Goal: Task Accomplishment & Management: Complete application form

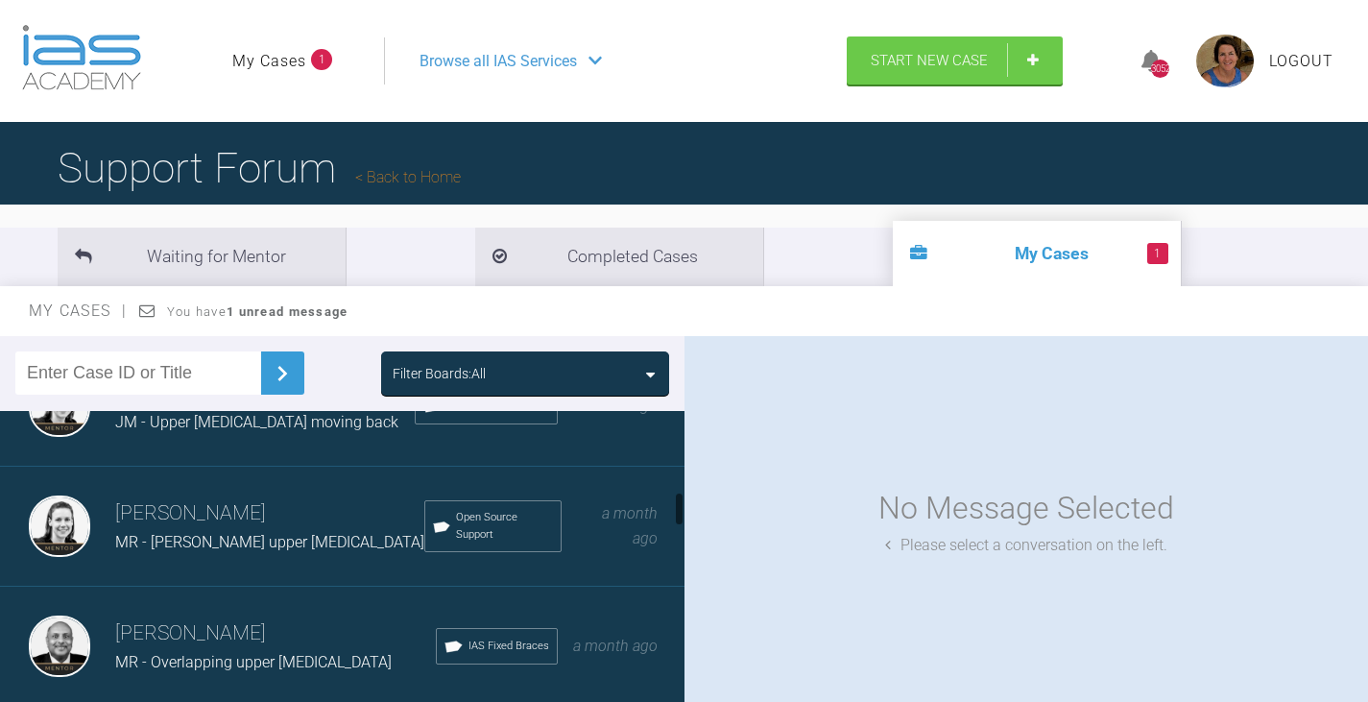
scroll to position [672, 0]
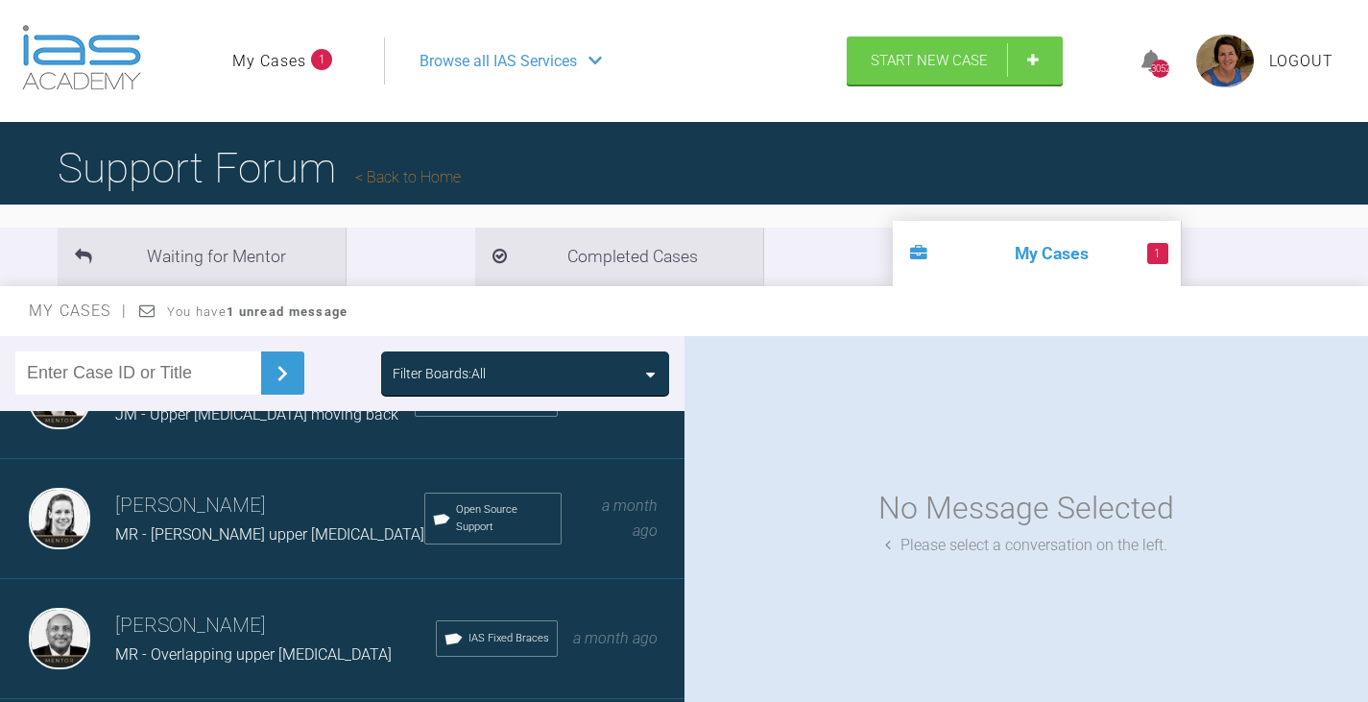
click at [644, 370] on div "Filter Boards: All" at bounding box center [525, 373] width 265 height 21
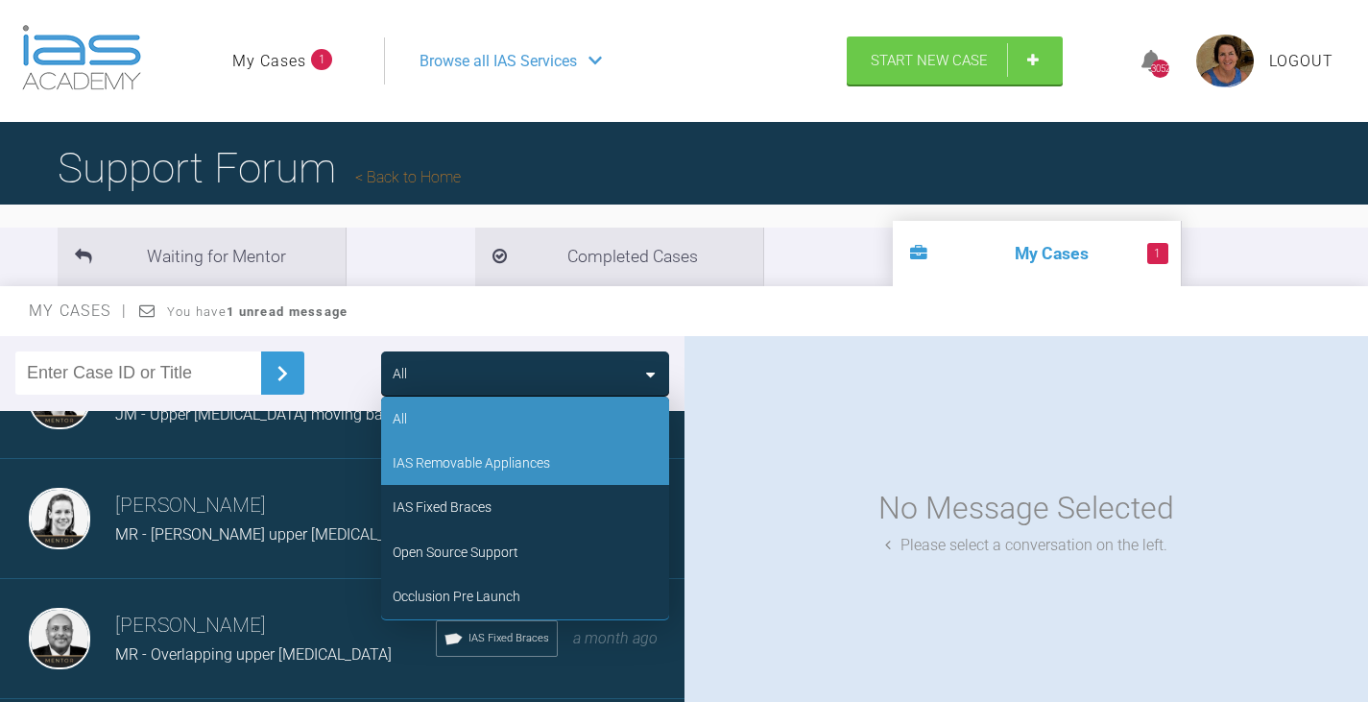
click at [491, 459] on div "IAS Removable Appliances" at bounding box center [471, 462] width 157 height 21
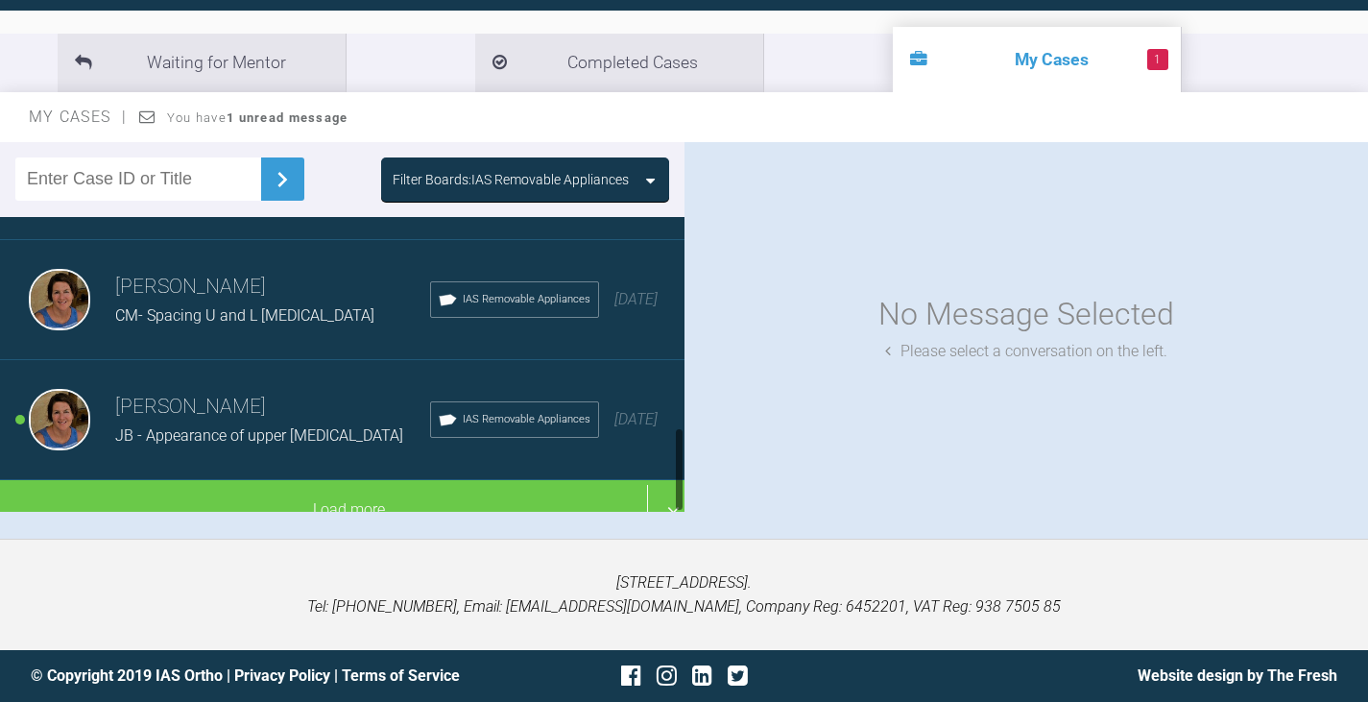
scroll to position [725, 0]
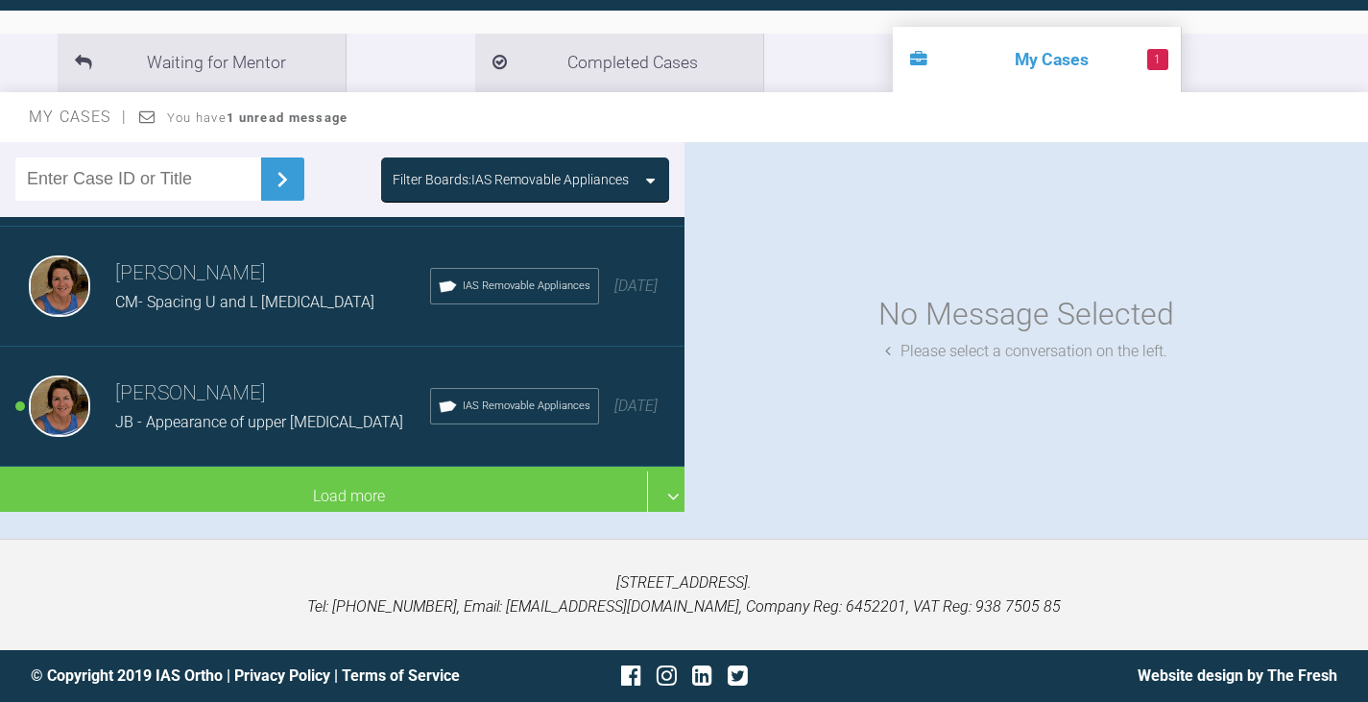
click at [186, 410] on div "JB - Appearance of upper incisors" at bounding box center [272, 422] width 315 height 25
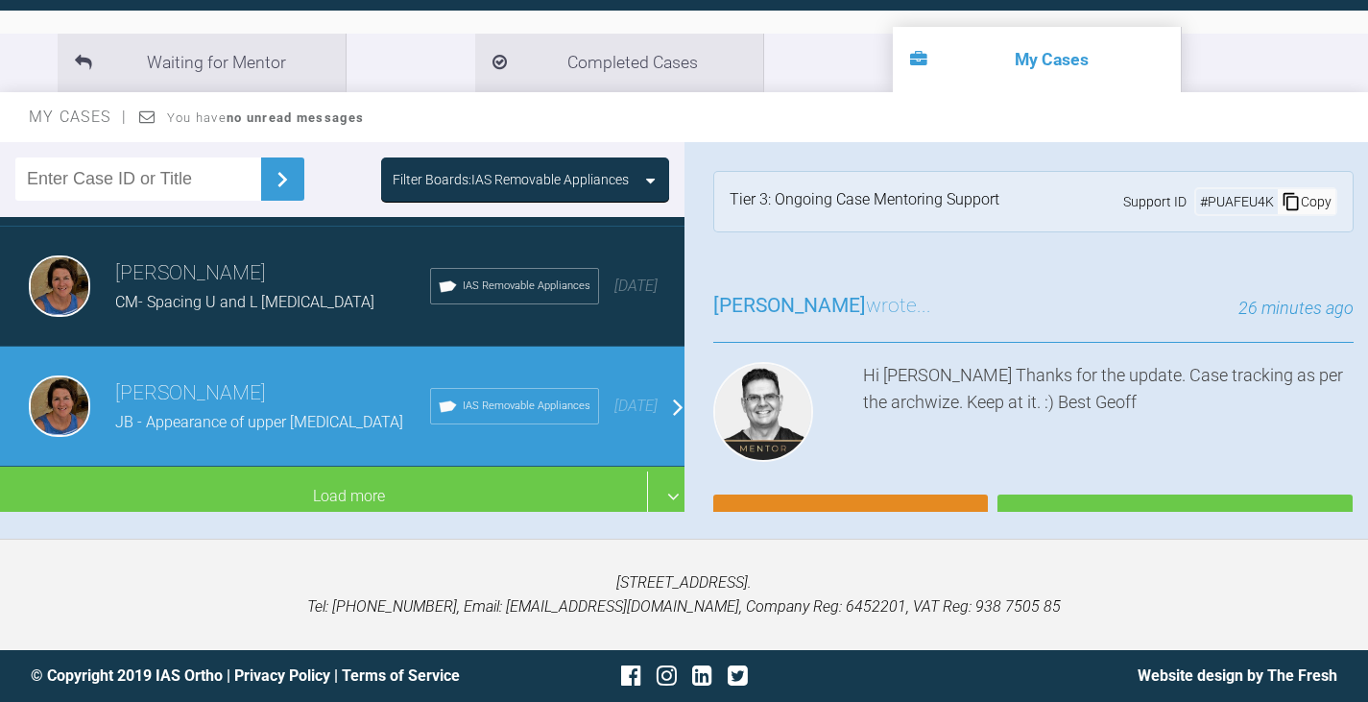
click at [649, 179] on icon at bounding box center [650, 180] width 9 height 15
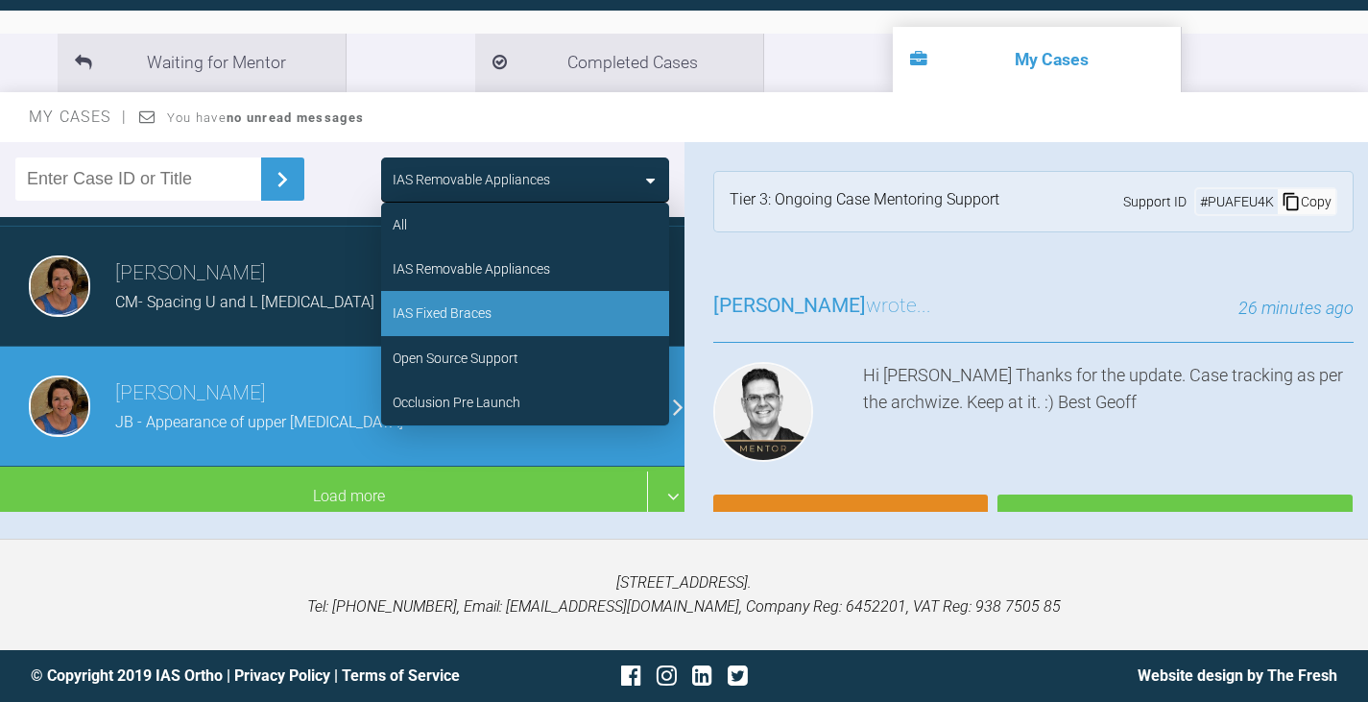
click at [466, 306] on div "IAS Fixed Braces" at bounding box center [442, 312] width 99 height 21
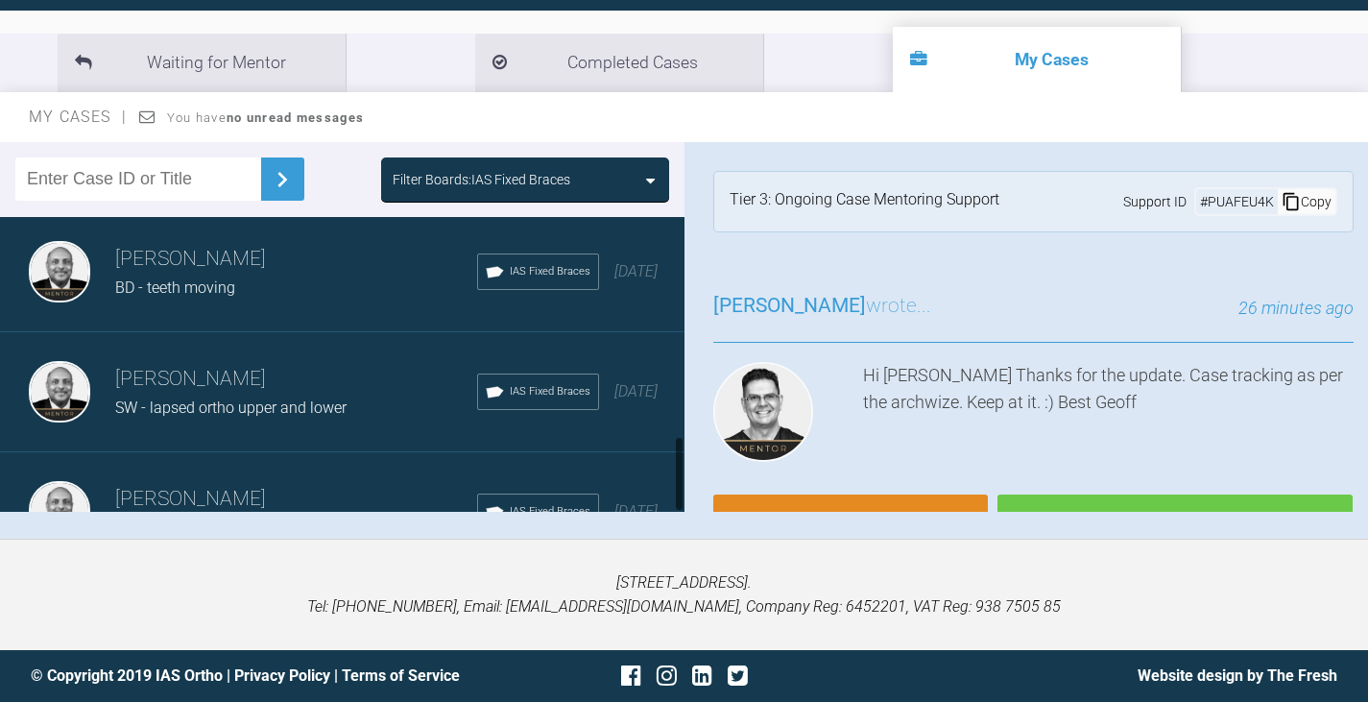
scroll to position [845, 0]
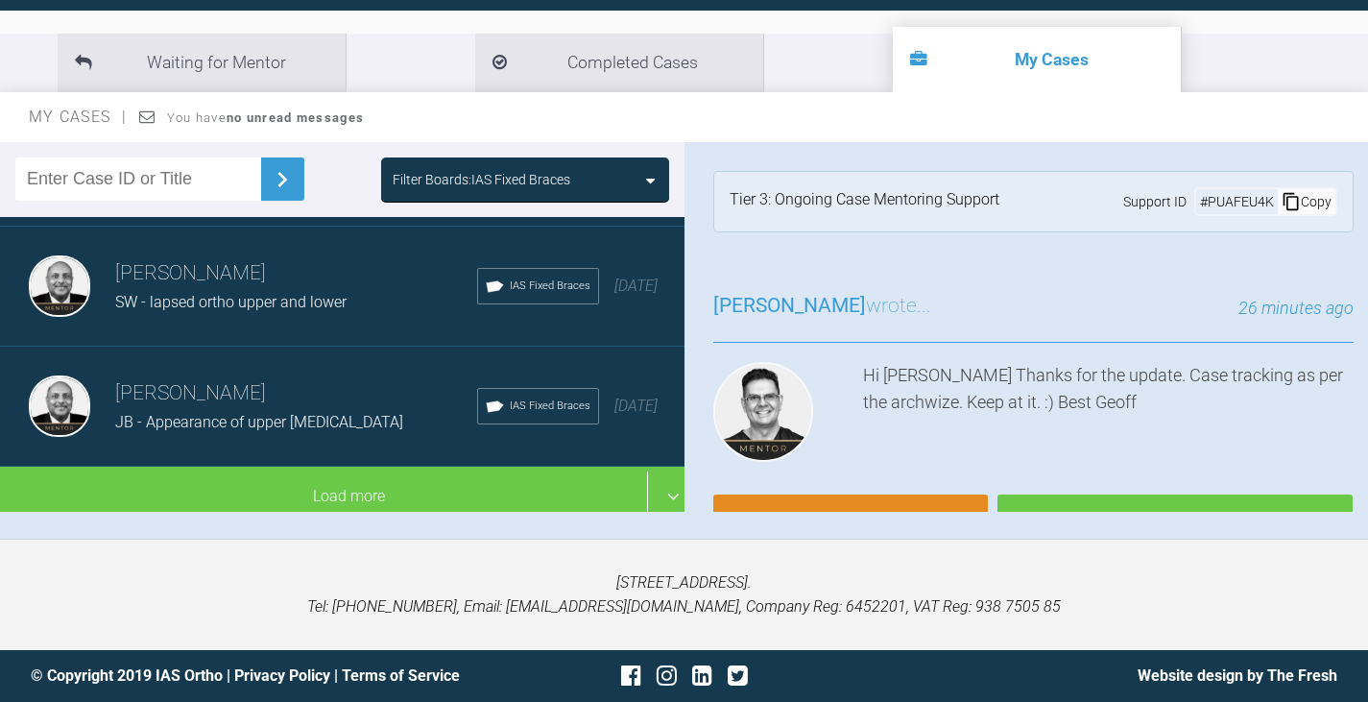
click at [299, 293] on span "SW - lapsed ortho upper and lower" at bounding box center [230, 302] width 231 height 18
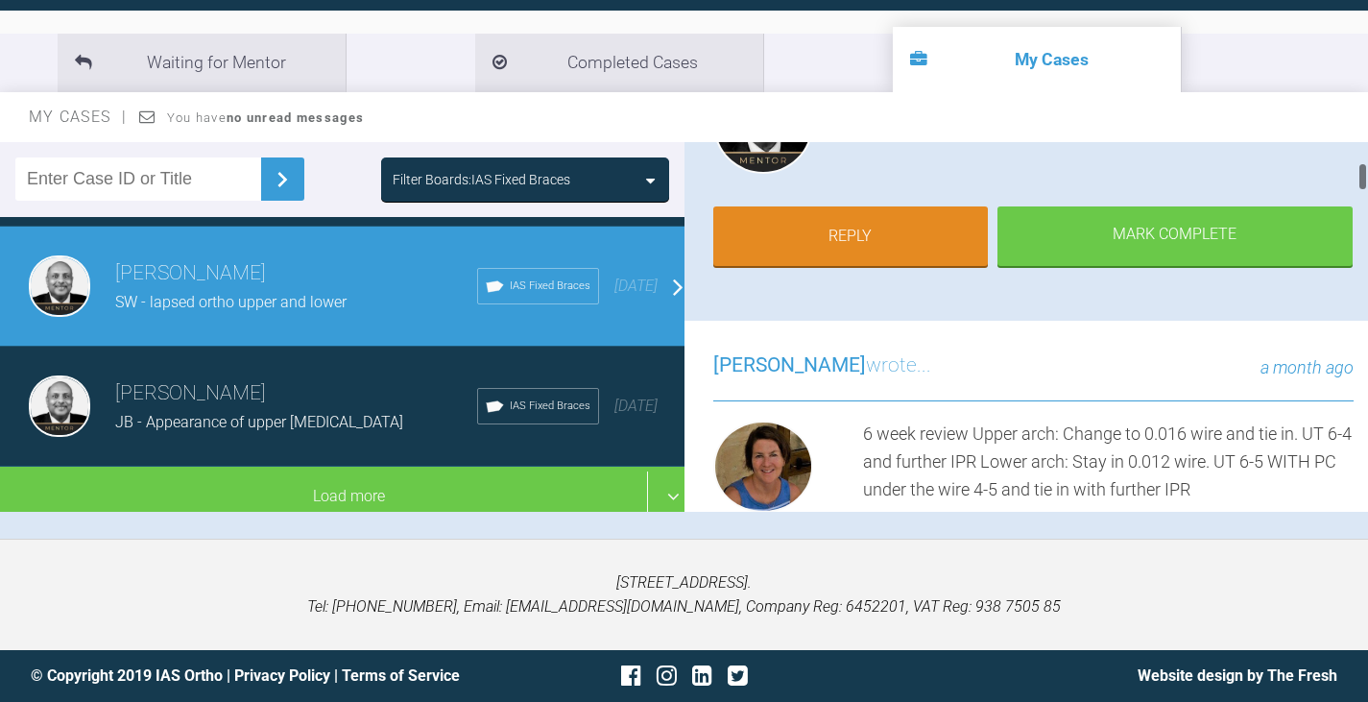
scroll to position [192, 0]
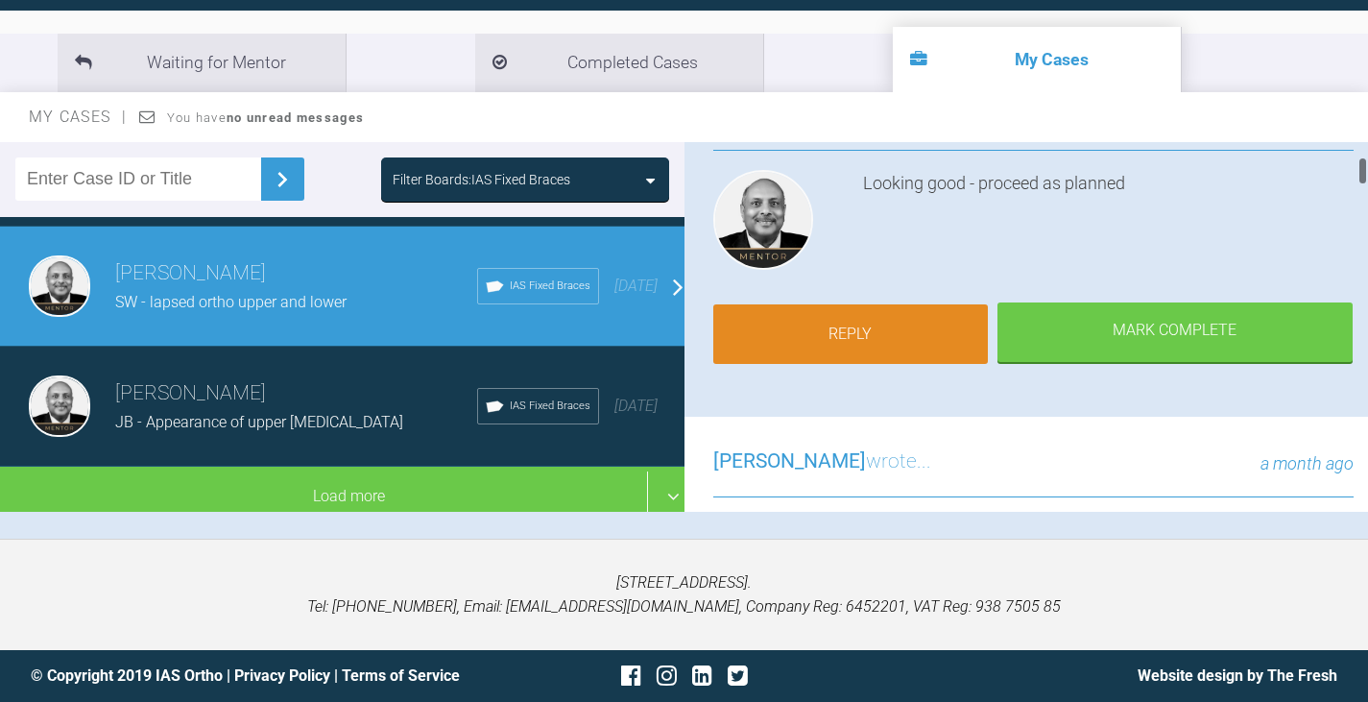
click at [874, 328] on link "Reply" at bounding box center [850, 334] width 275 height 60
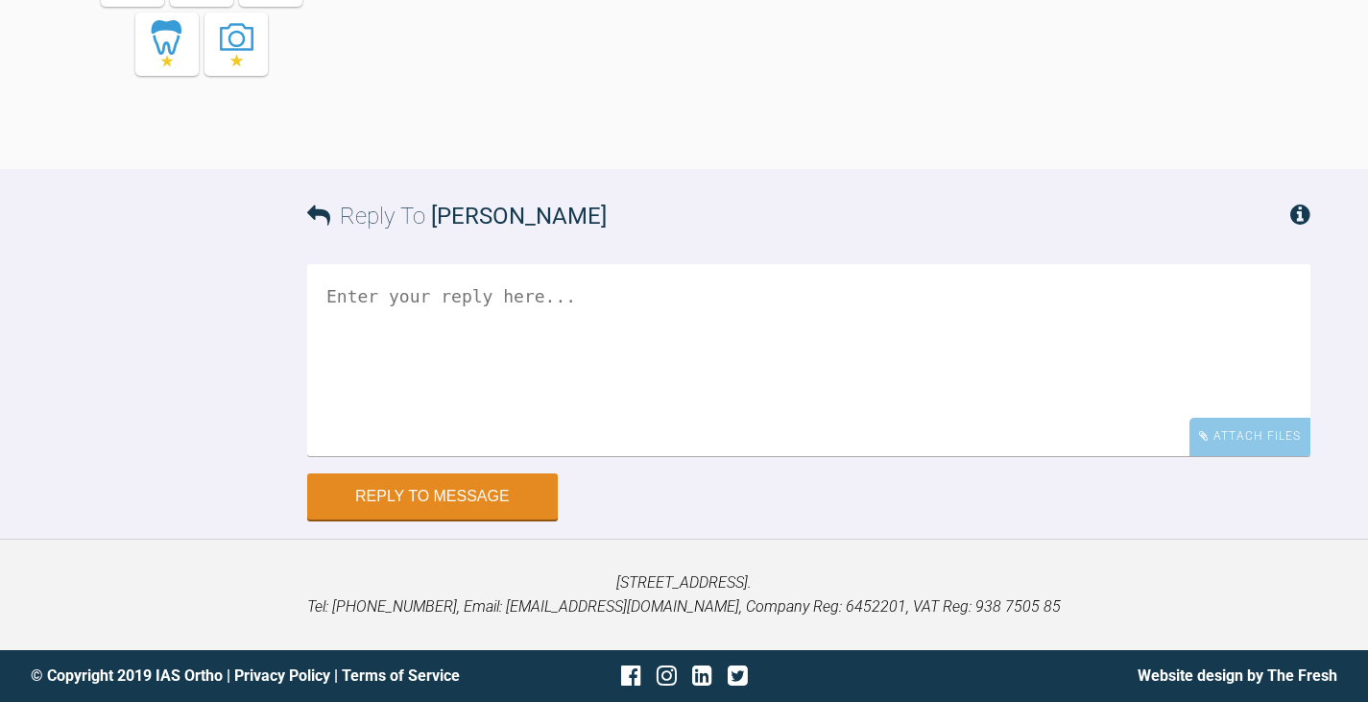
scroll to position [7507, 0]
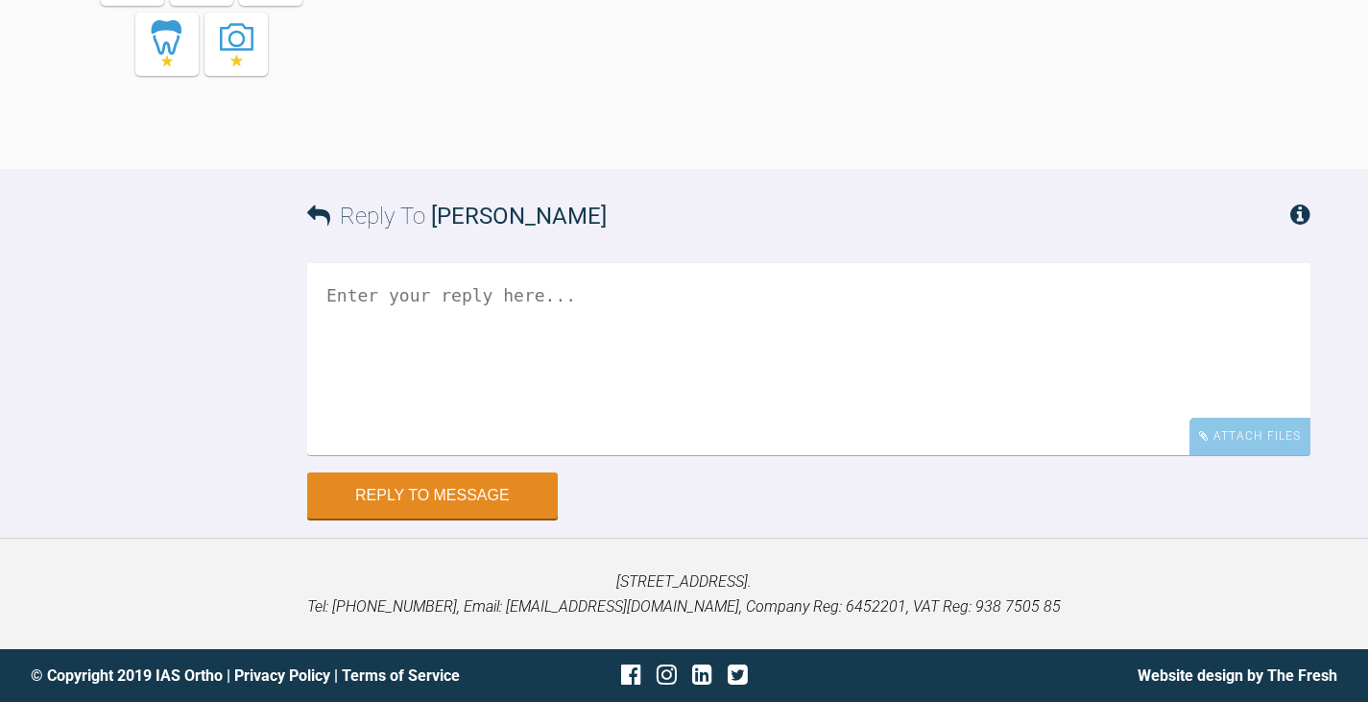
click at [334, 301] on textarea at bounding box center [808, 359] width 1003 height 192
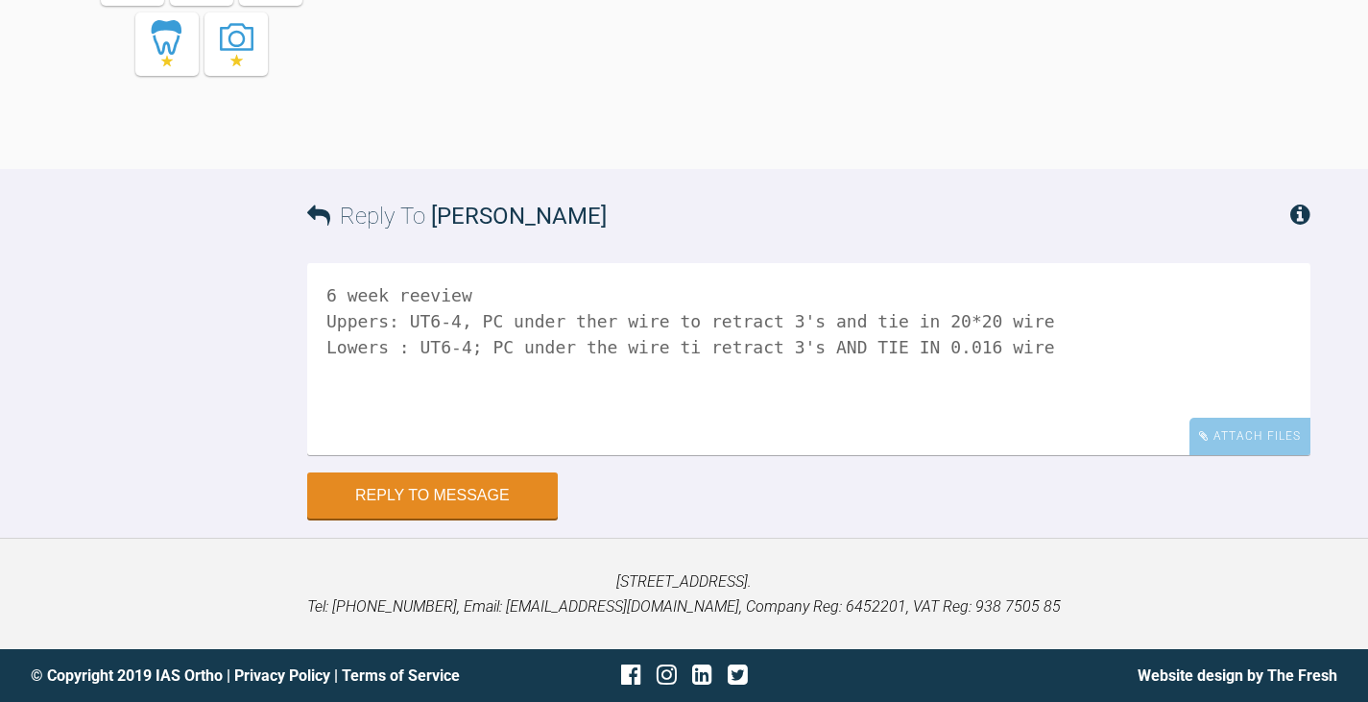
click at [413, 292] on textarea "6 week reeview Uppers: UT6-4, PC under ther wire to retract 3's and tie in 20*2…" at bounding box center [808, 359] width 1003 height 192
type textarea "6 week review Uppers: UT6-4, PC under ther wire to retract 3's and tie in 20*20…"
click at [1231, 437] on div "Attach Files" at bounding box center [1249, 436] width 121 height 37
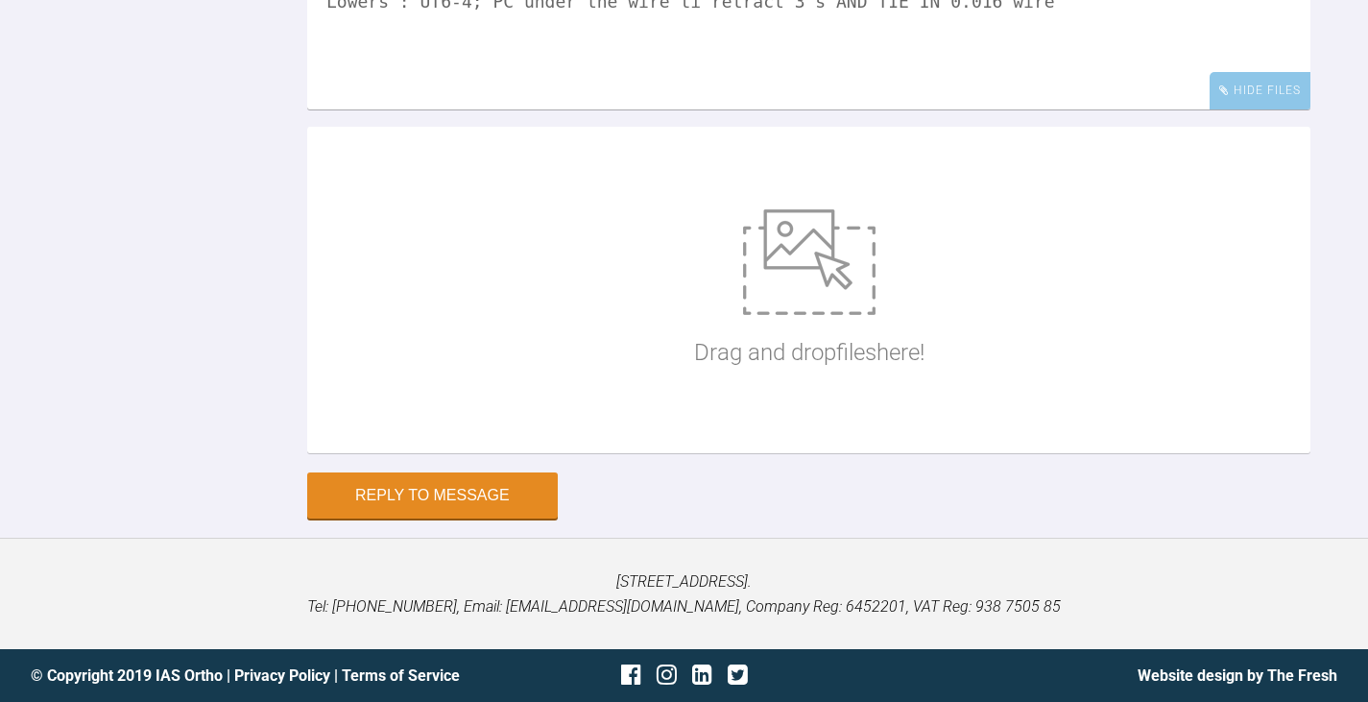
click at [774, 315] on img at bounding box center [809, 262] width 132 height 106
type input "C:\fakepath\S Wright 001.JPG"
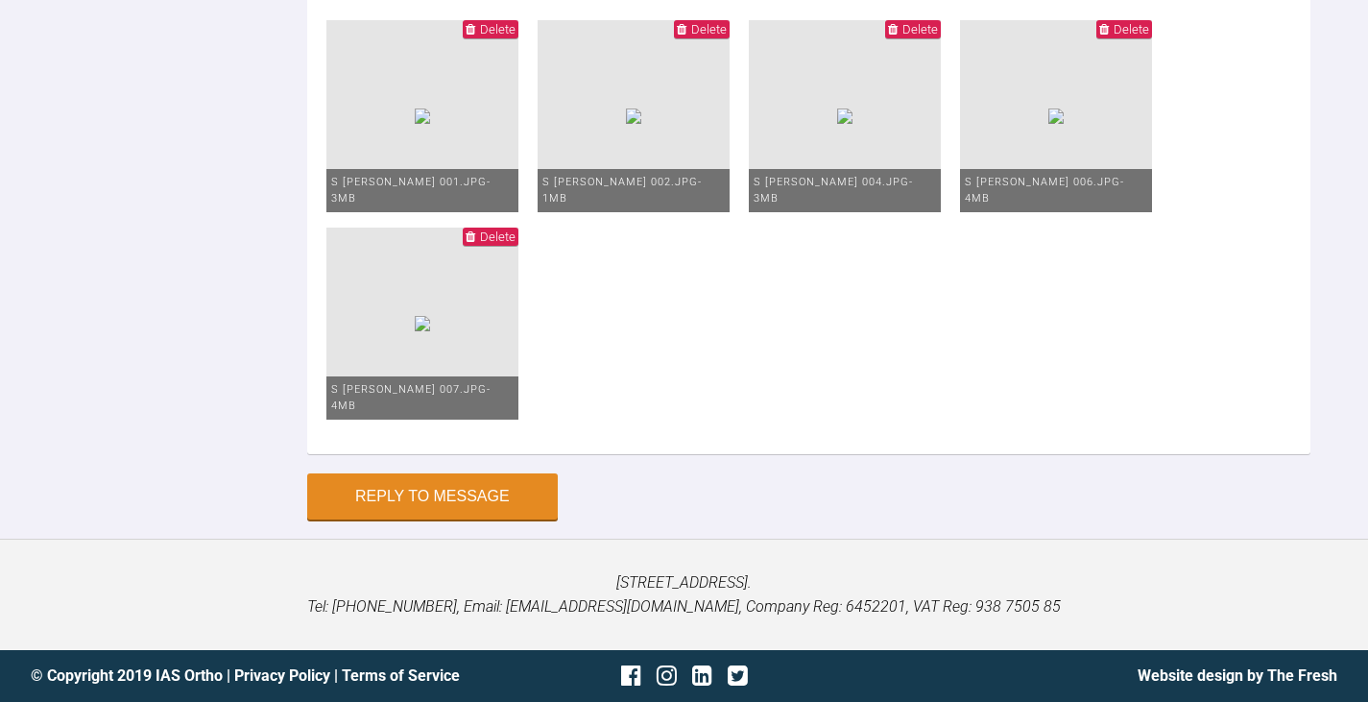
drag, startPoint x: 886, startPoint y: 345, endPoint x: 797, endPoint y: 357, distance: 90.1
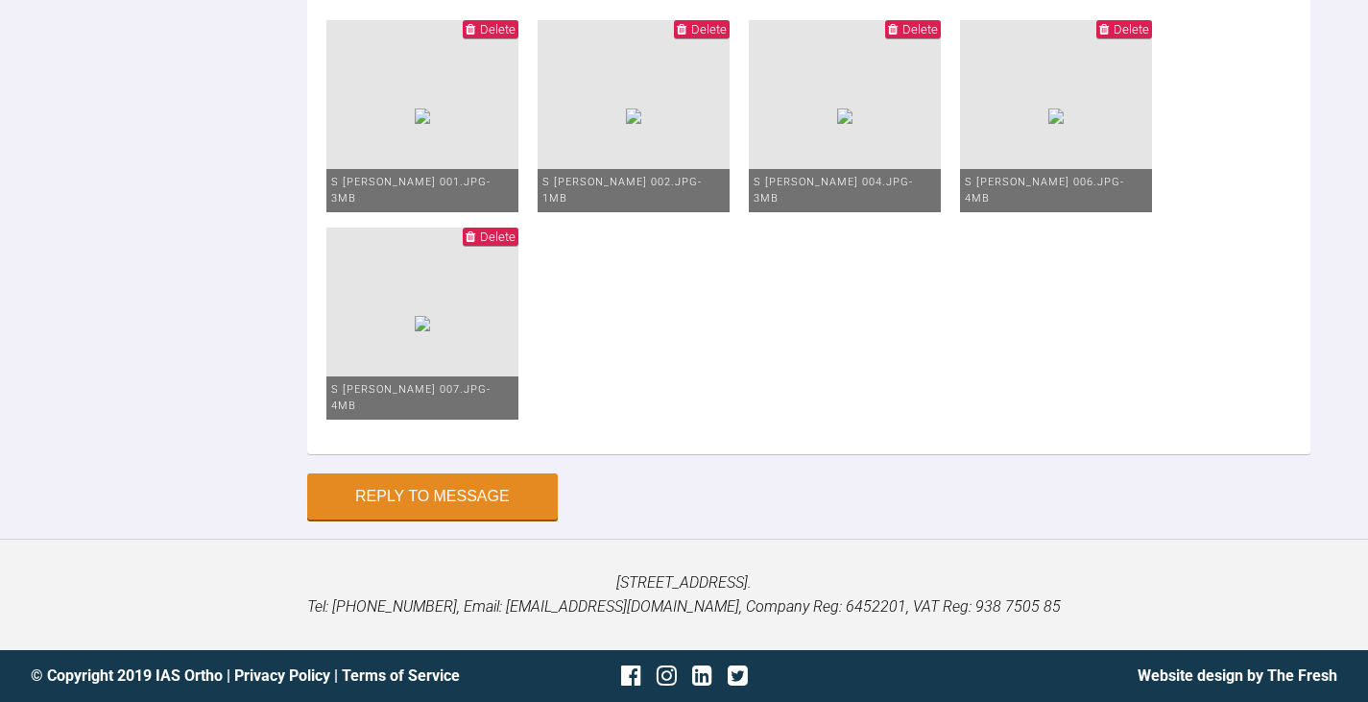
scroll to position [8197, 0]
type textarea "6 week review Uppers: UT 6-4, PC under ther wire to retract 3's and tie in 20*2…"
click at [485, 492] on button "Reply to Message" at bounding box center [432, 498] width 251 height 46
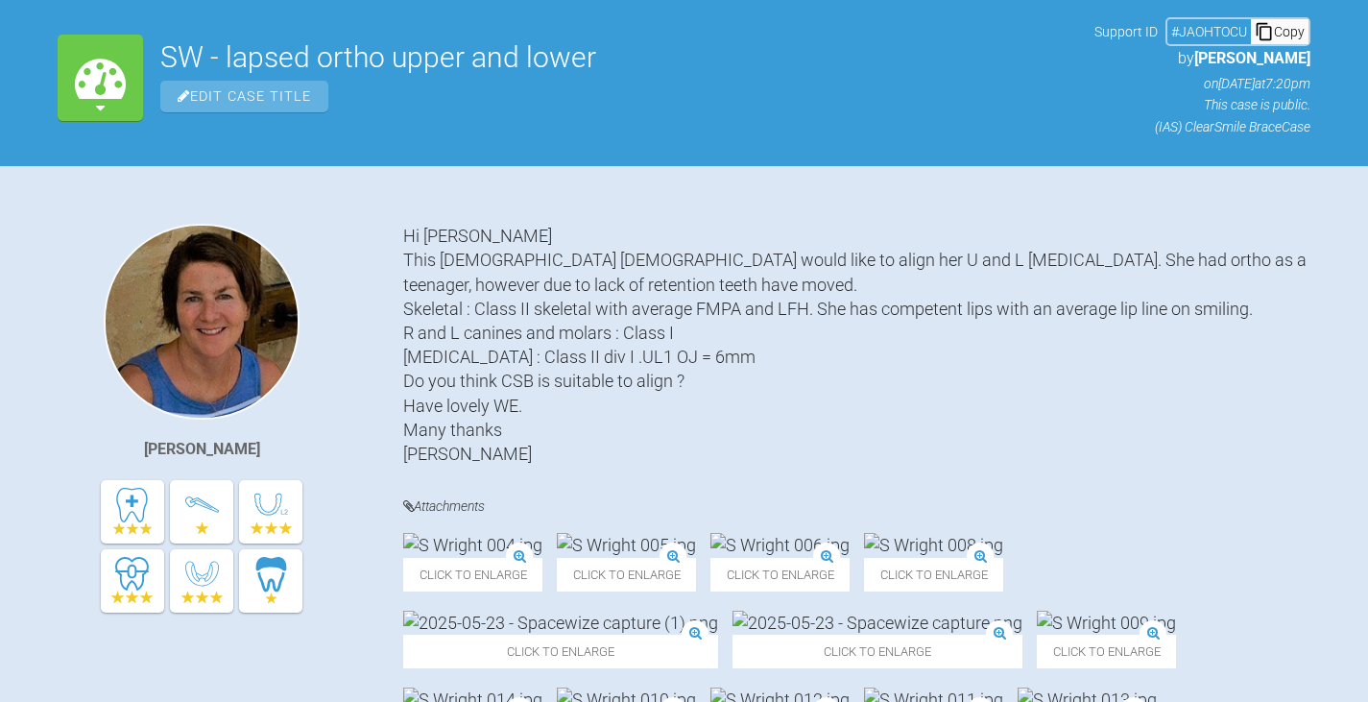
scroll to position [0, 0]
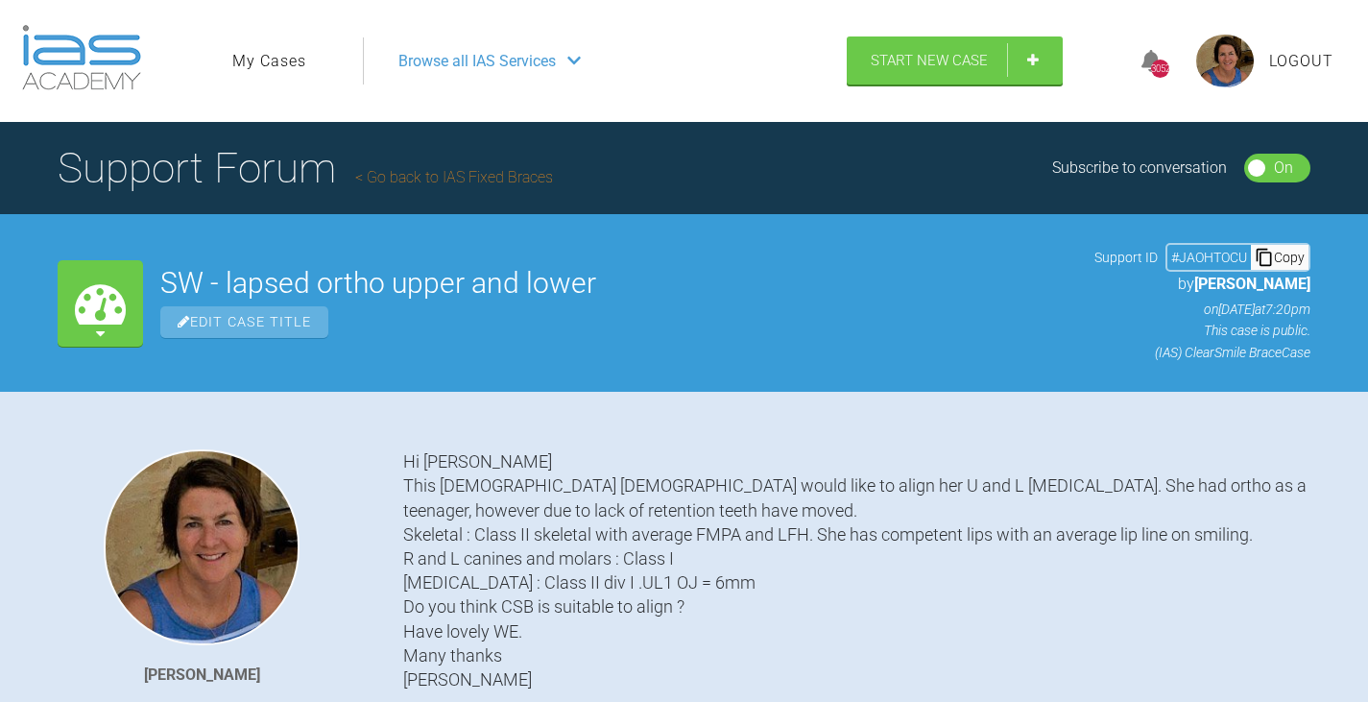
click at [275, 56] on link "My Cases" at bounding box center [269, 61] width 74 height 25
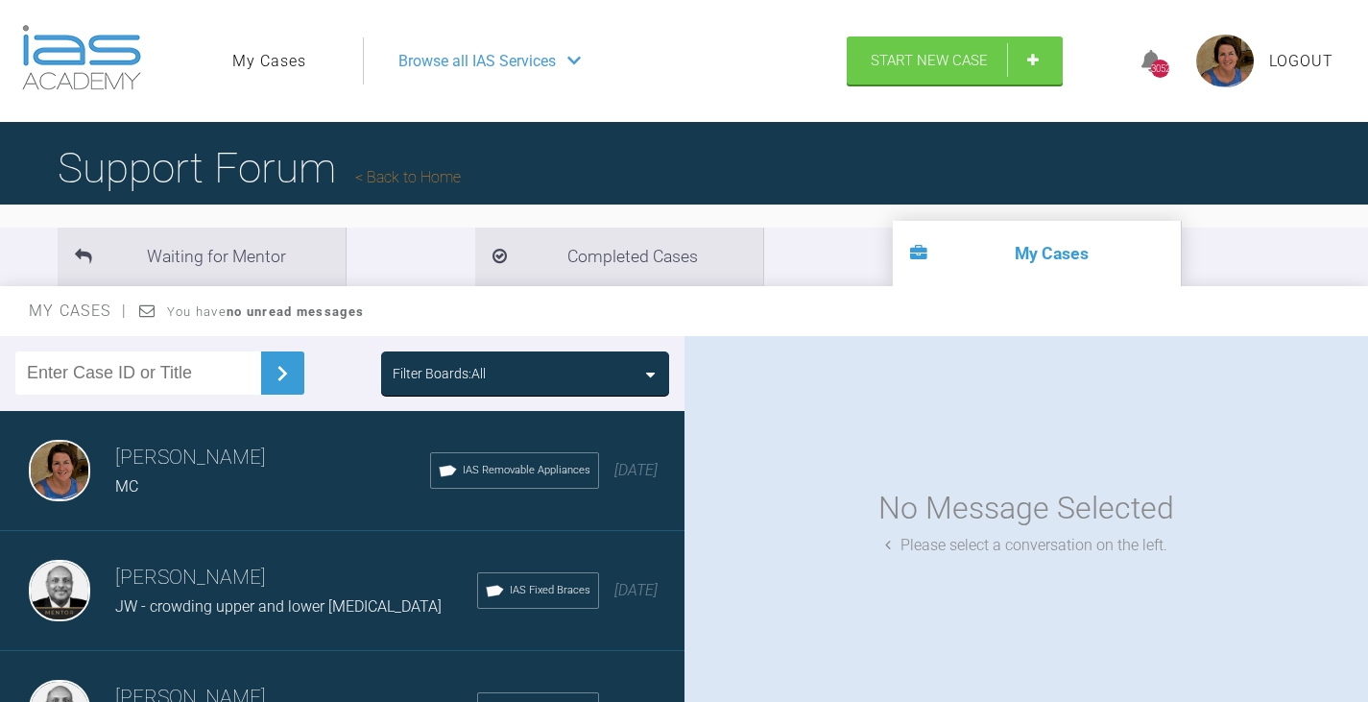
click at [196, 470] on h3 "[PERSON_NAME]" at bounding box center [272, 458] width 315 height 33
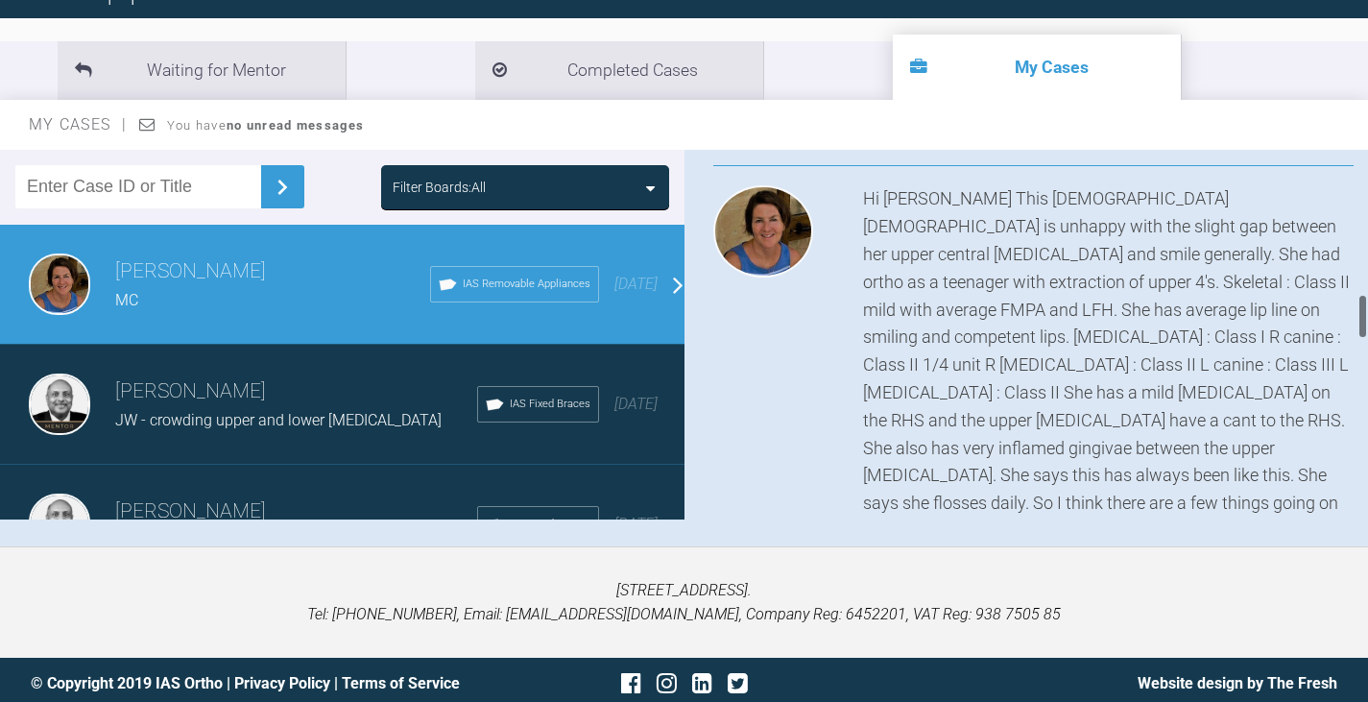
scroll to position [936, 0]
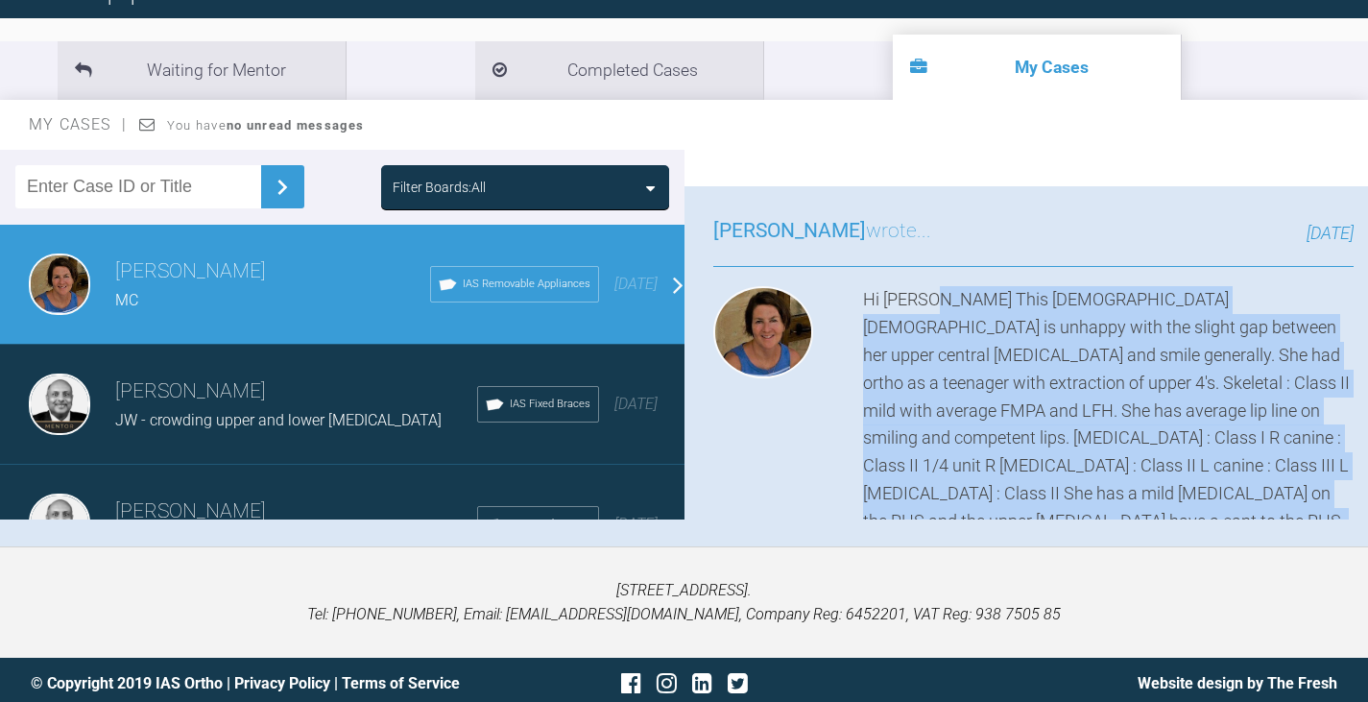
drag, startPoint x: 1317, startPoint y: 179, endPoint x: 927, endPoint y: 297, distance: 406.9
click at [927, 297] on div "Hi Kelly This 21 year old female is unhappy with the slight gap between her upp…" at bounding box center [1108, 521] width 491 height 470
copy div "This 21 year old female is unhappy with the slight gap between her upper centra…"
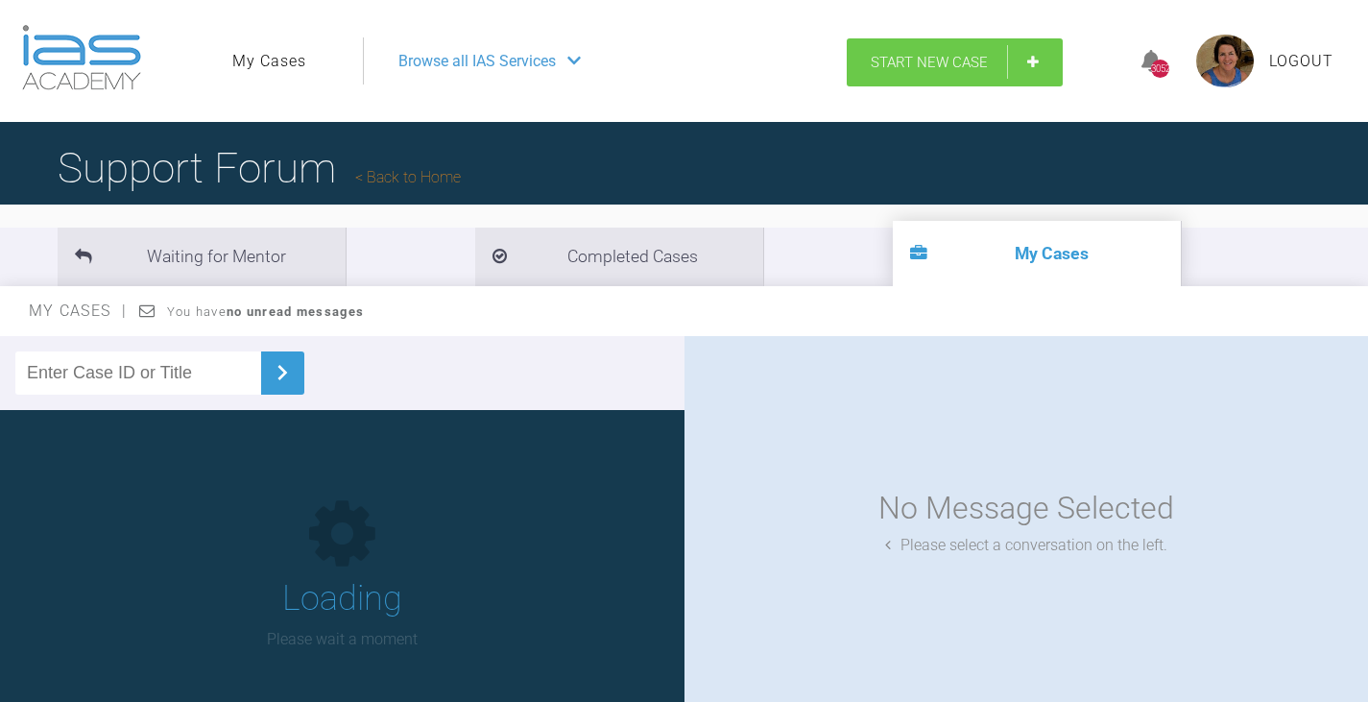
click at [1018, 60] on link "Start New Case" at bounding box center [955, 62] width 216 height 48
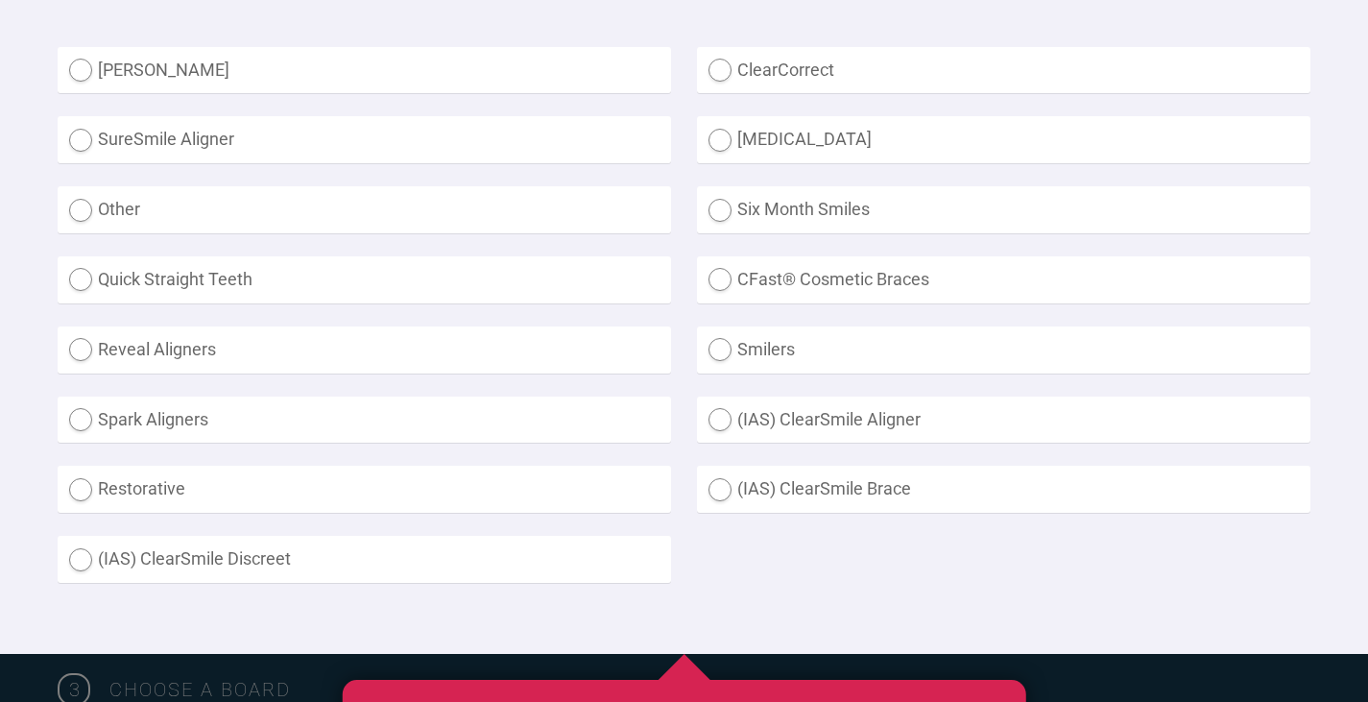
scroll to position [576, 0]
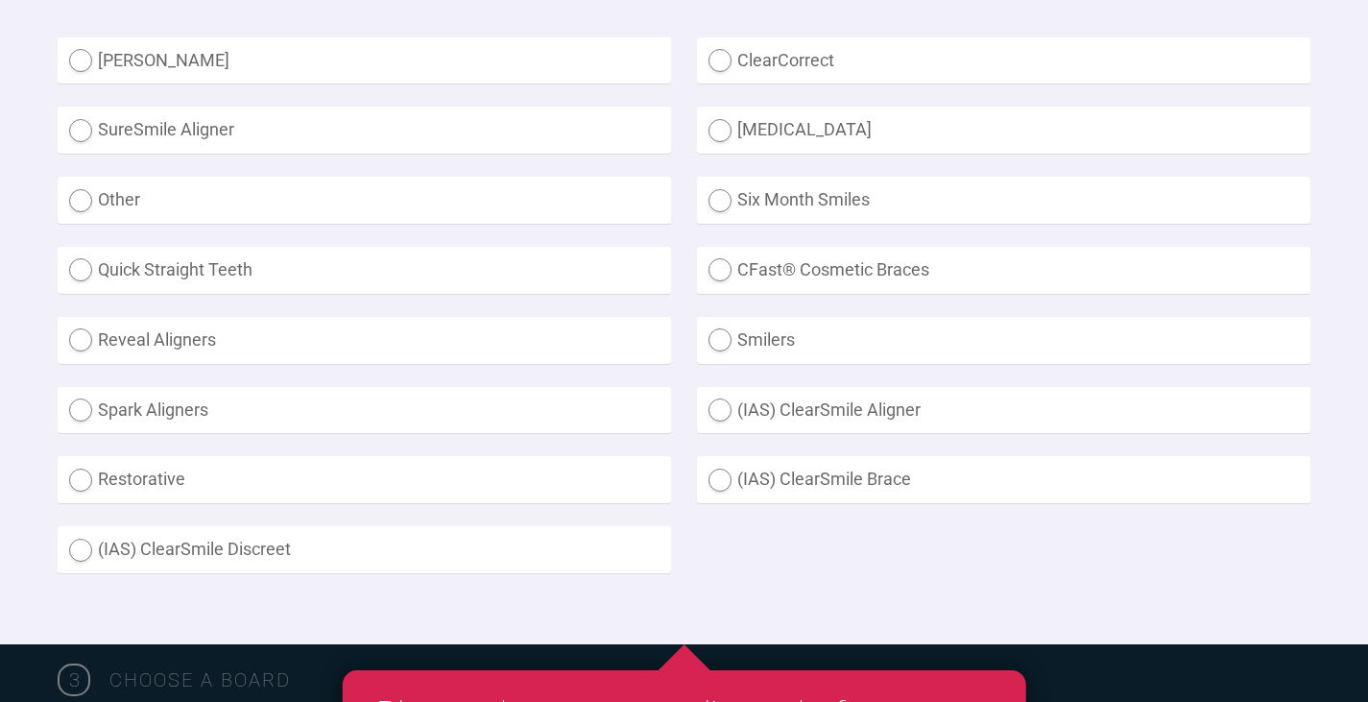
click at [720, 483] on label "(IAS) ClearSmile Brace" at bounding box center [1003, 479] width 613 height 47
radio Brace "true"
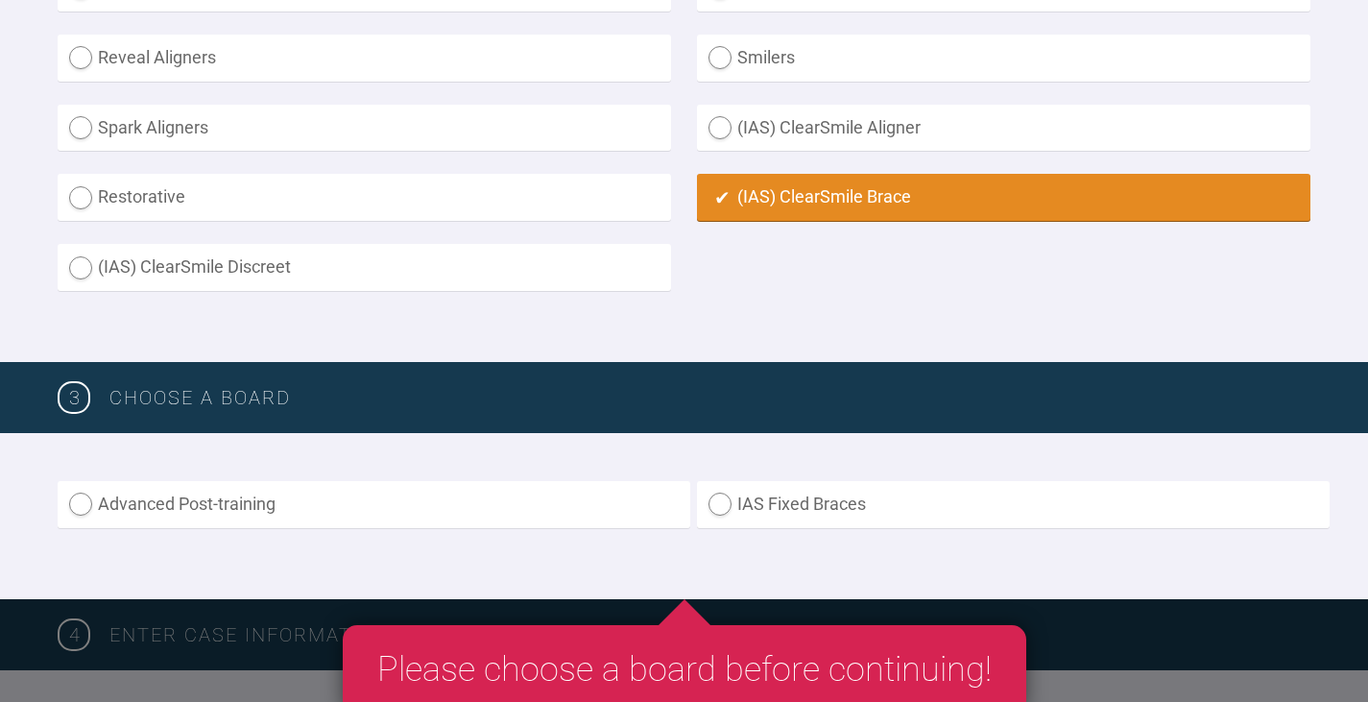
scroll to position [960, 0]
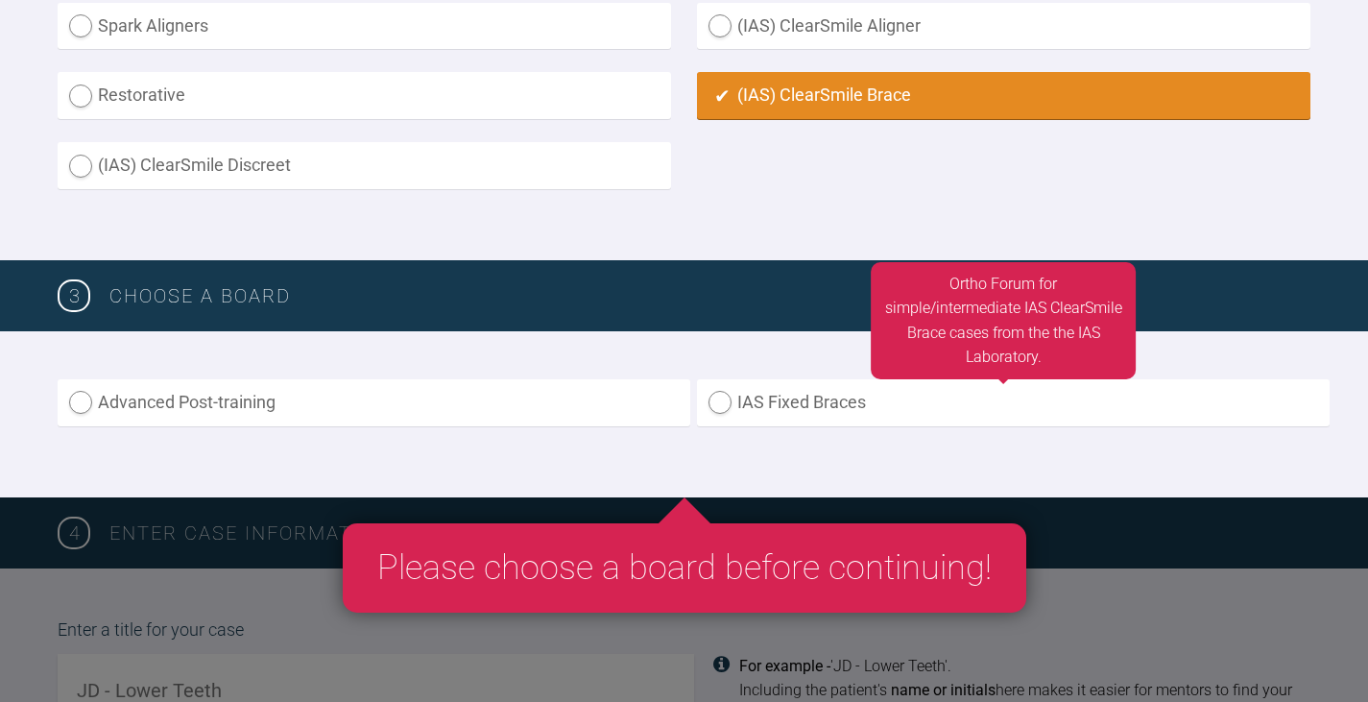
click at [707, 403] on label "IAS Fixed Braces" at bounding box center [1013, 402] width 633 height 47
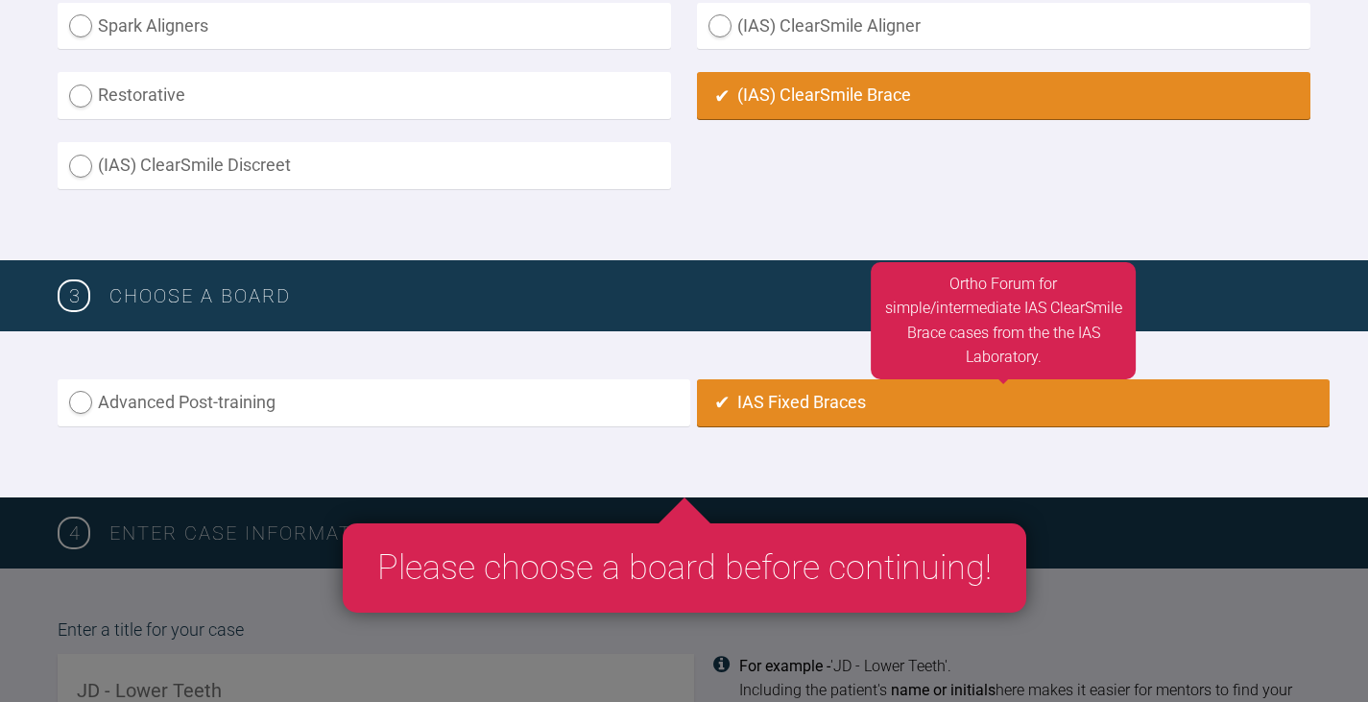
radio input "true"
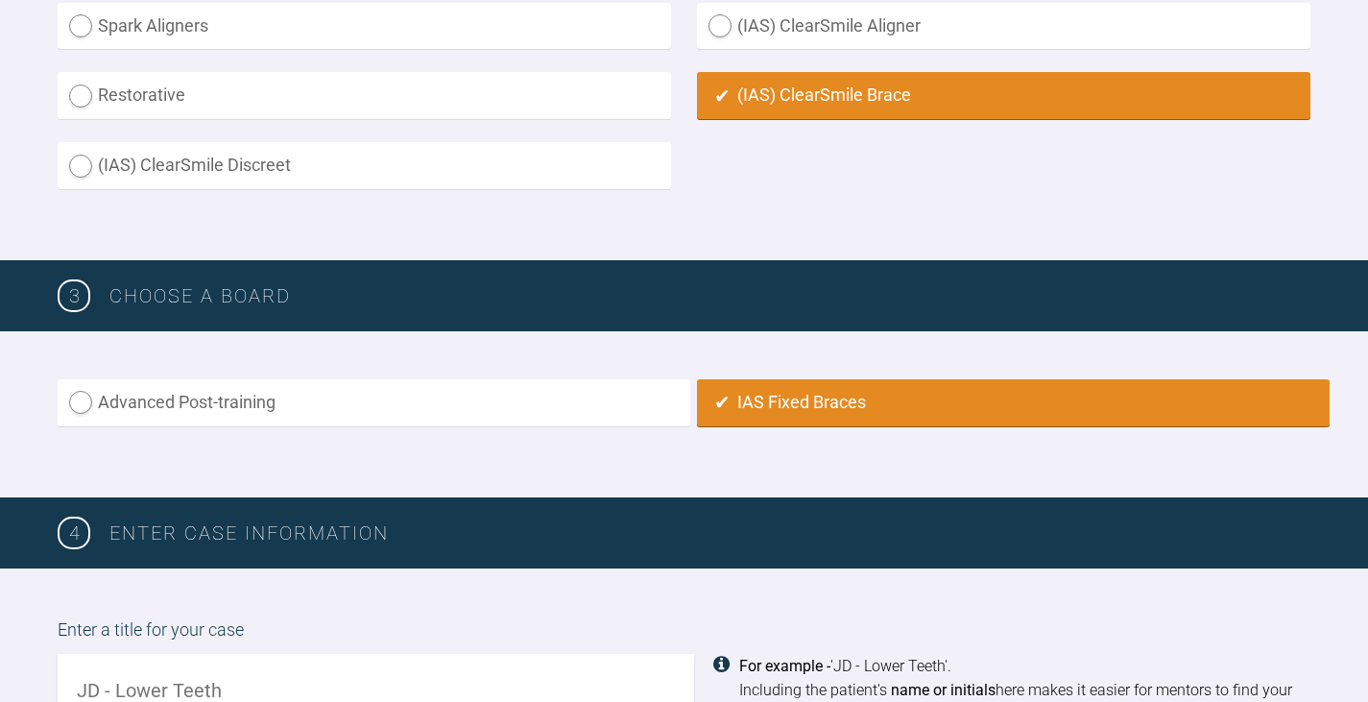
scroll to position [1342, 0]
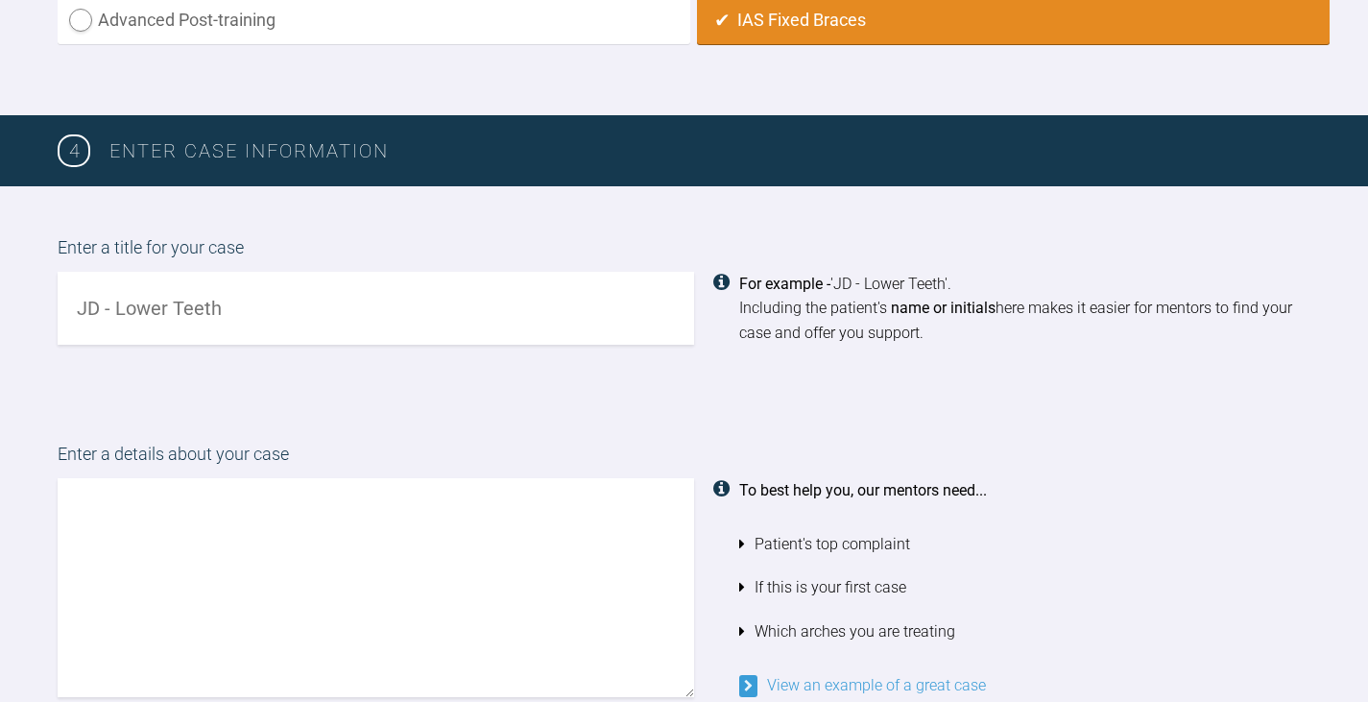
click at [75, 299] on input "text" at bounding box center [376, 309] width 636 height 74
type input "MR - Unhappy with smile"
click at [97, 501] on textarea at bounding box center [376, 587] width 636 height 219
paste textarea "This [DEMOGRAPHIC_DATA] [DEMOGRAPHIC_DATA] is unhappy with the slight gap betwe…"
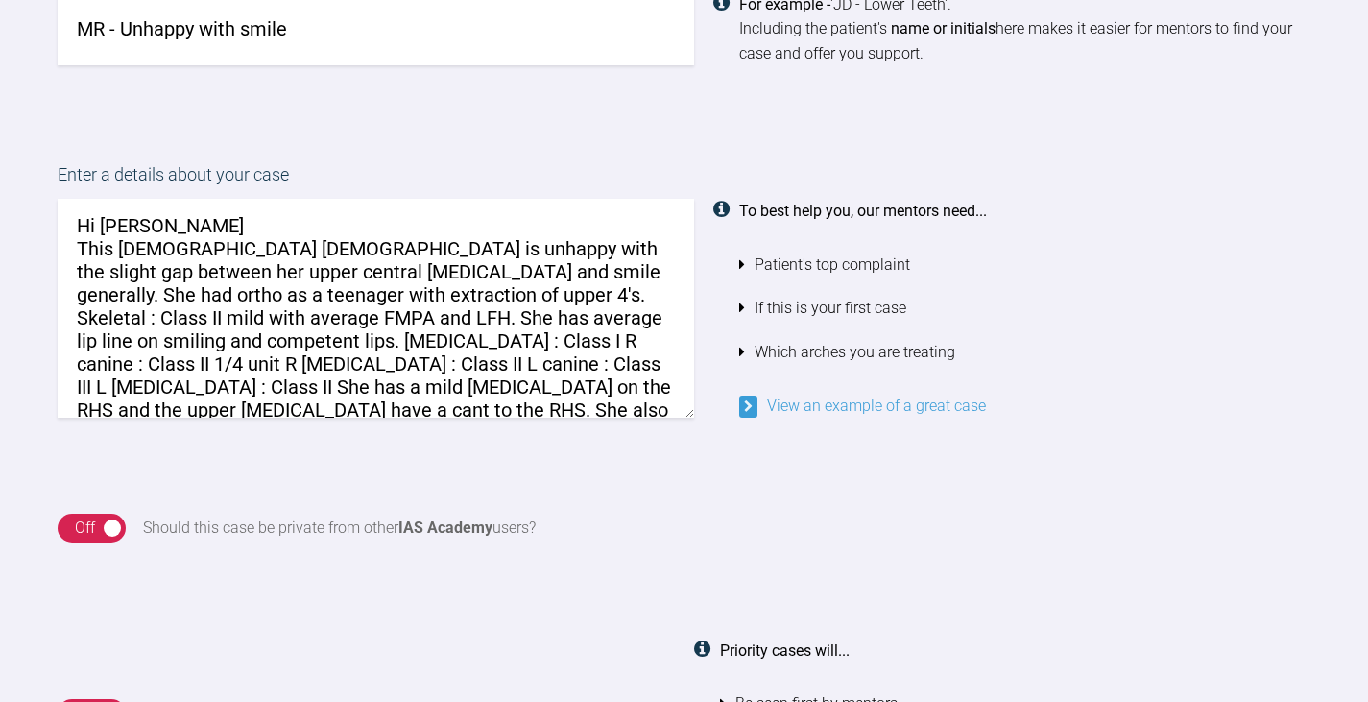
scroll to position [0, 0]
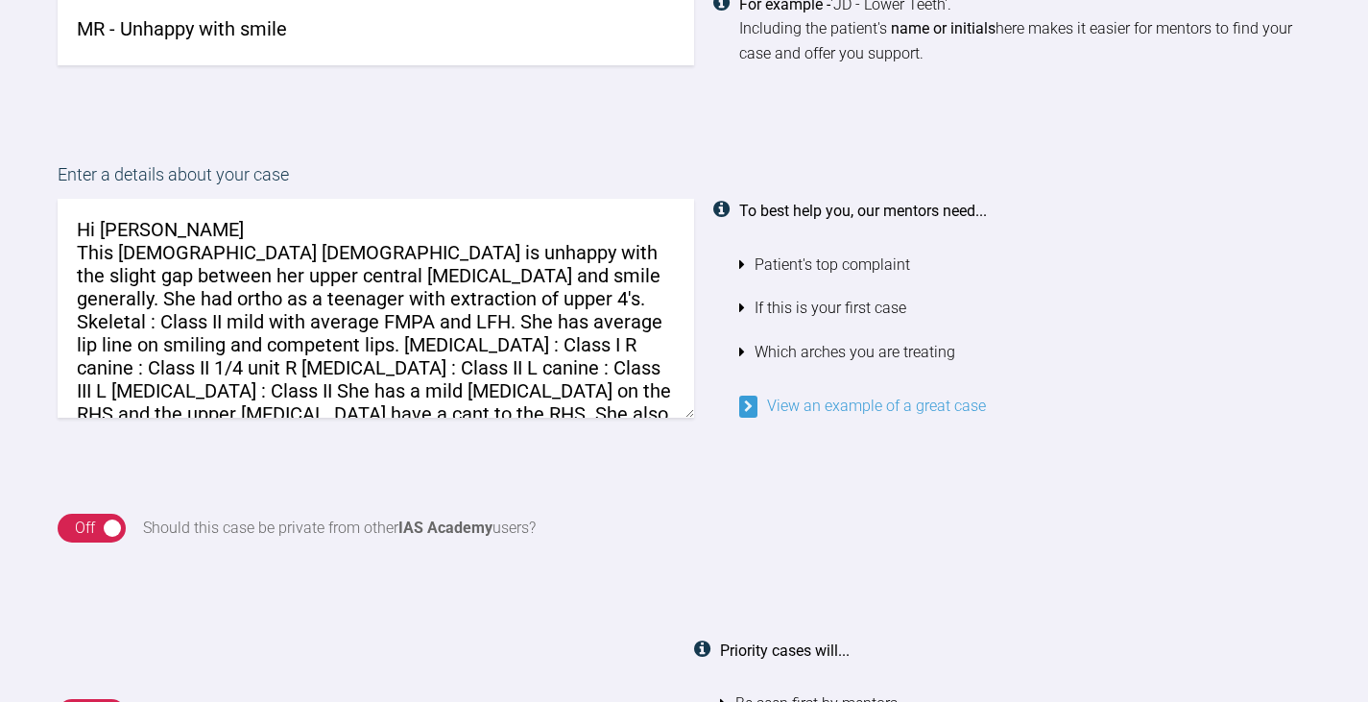
click at [441, 273] on textarea "Hi [PERSON_NAME] This [DEMOGRAPHIC_DATA] [DEMOGRAPHIC_DATA] is unhappy with the…" at bounding box center [376, 308] width 636 height 219
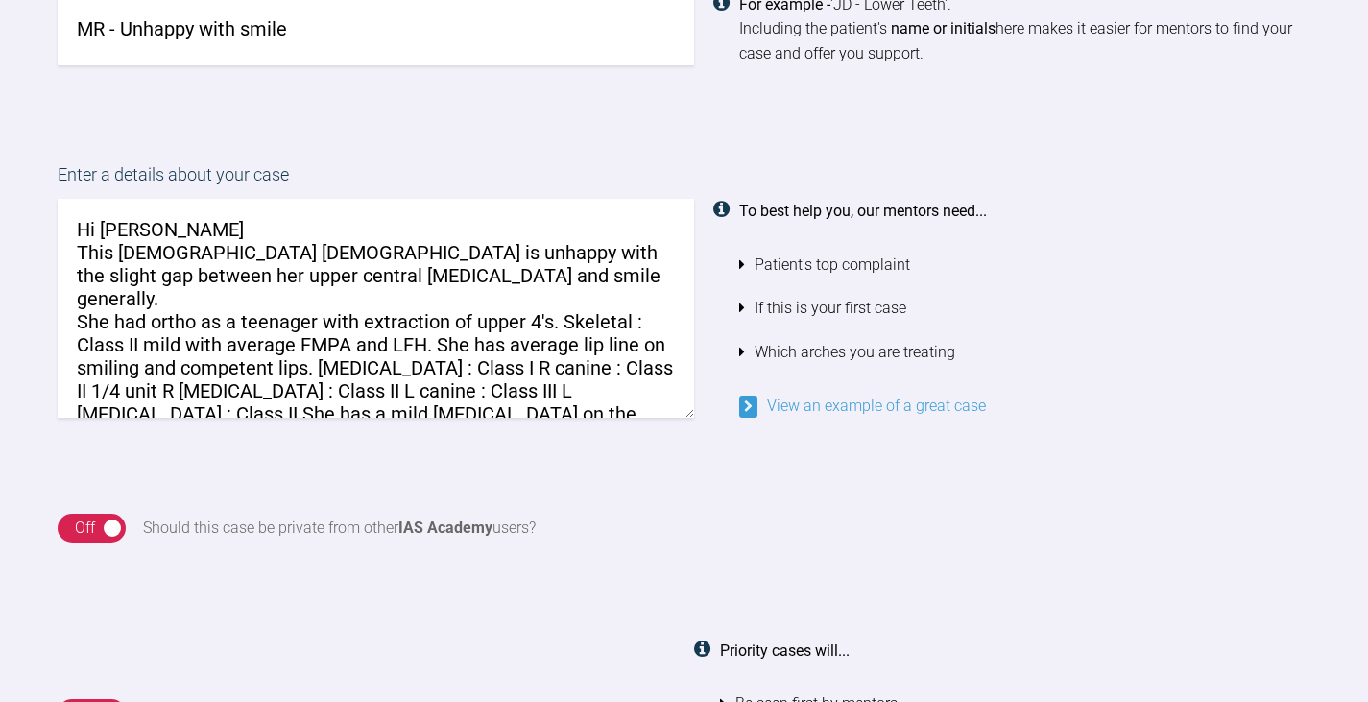
click at [564, 298] on textarea "Hi [PERSON_NAME] This [DEMOGRAPHIC_DATA] [DEMOGRAPHIC_DATA] is unhappy with the…" at bounding box center [376, 308] width 636 height 219
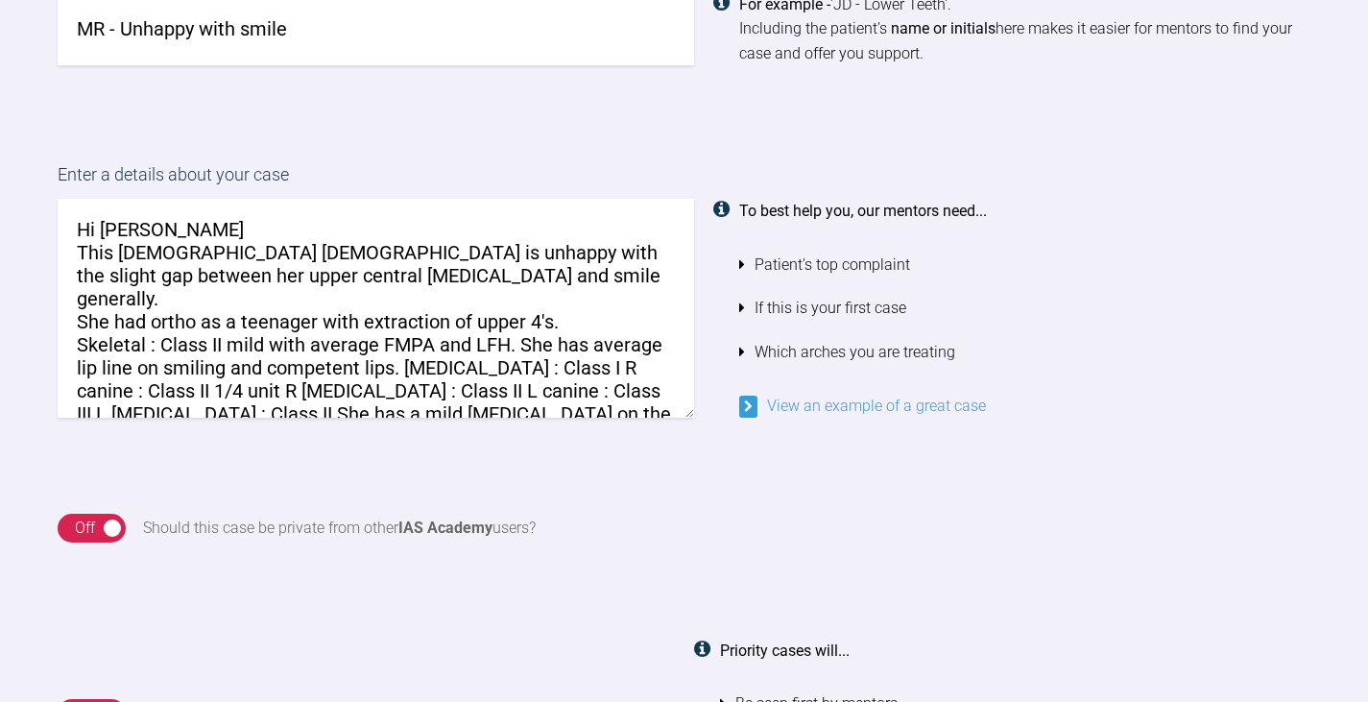
click at [517, 318] on textarea "Hi [PERSON_NAME] This [DEMOGRAPHIC_DATA] [DEMOGRAPHIC_DATA] is unhappy with the…" at bounding box center [376, 308] width 636 height 219
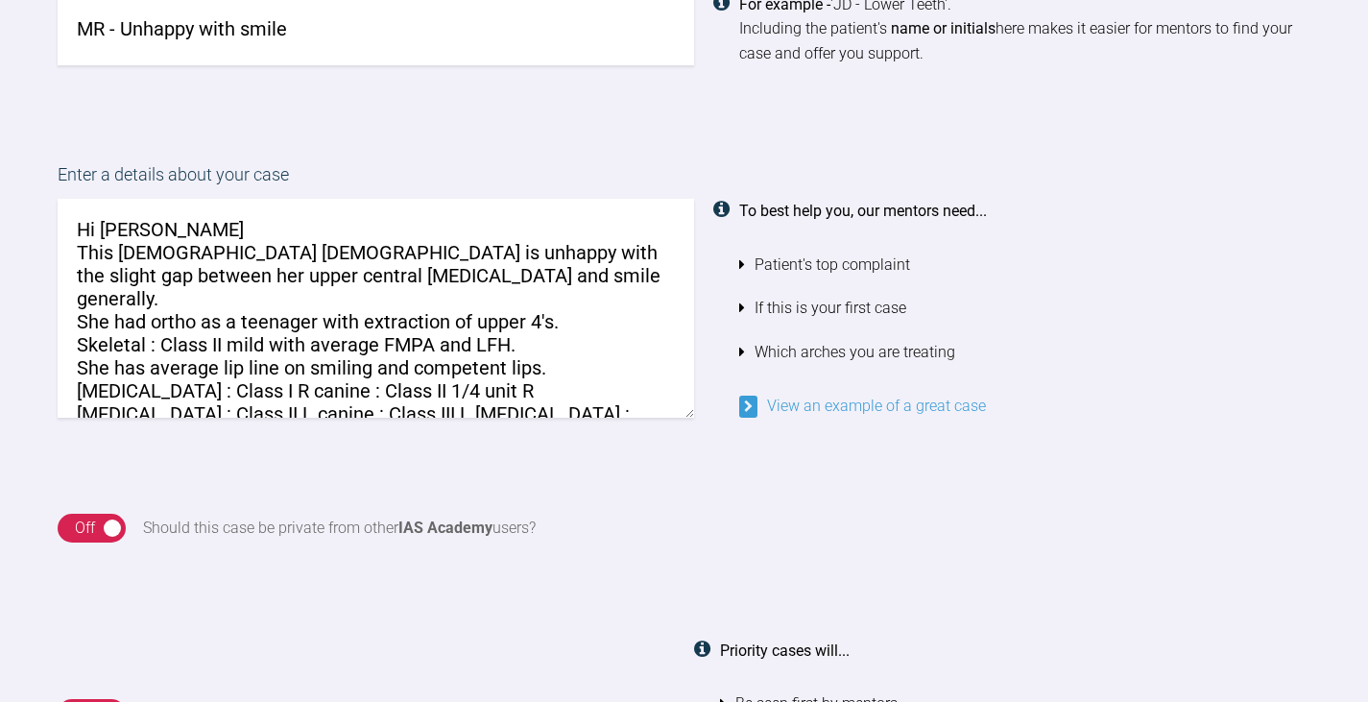
click at [545, 342] on textarea "Hi [PERSON_NAME] This [DEMOGRAPHIC_DATA] [DEMOGRAPHIC_DATA] is unhappy with the…" at bounding box center [376, 308] width 636 height 219
click at [227, 365] on textarea "Hi [PERSON_NAME] This [DEMOGRAPHIC_DATA] [DEMOGRAPHIC_DATA] is unhappy with the…" at bounding box center [376, 308] width 636 height 219
click at [449, 388] on textarea "Hi [PERSON_NAME] This [DEMOGRAPHIC_DATA] [DEMOGRAPHIC_DATA] is unhappy with the…" at bounding box center [376, 308] width 636 height 219
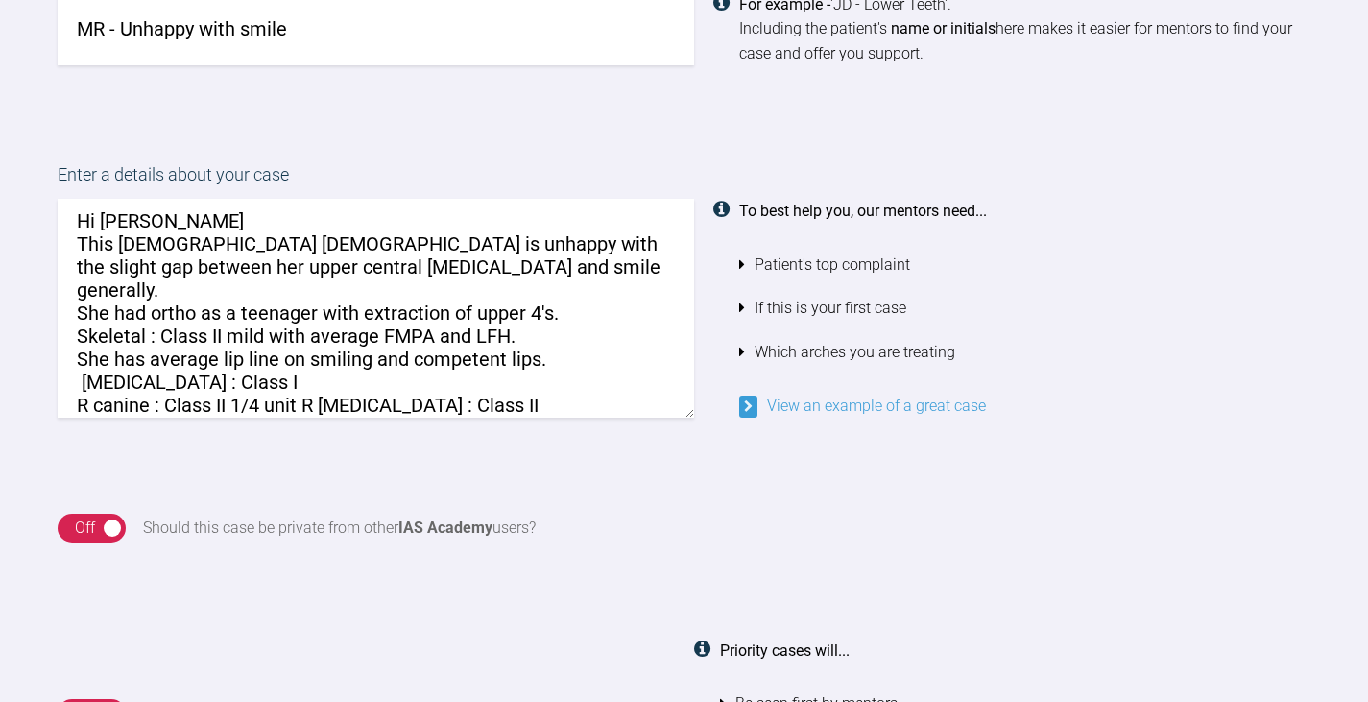
click at [382, 399] on textarea "Hi [PERSON_NAME] This [DEMOGRAPHIC_DATA] [DEMOGRAPHIC_DATA] is unhappy with the…" at bounding box center [376, 308] width 636 height 219
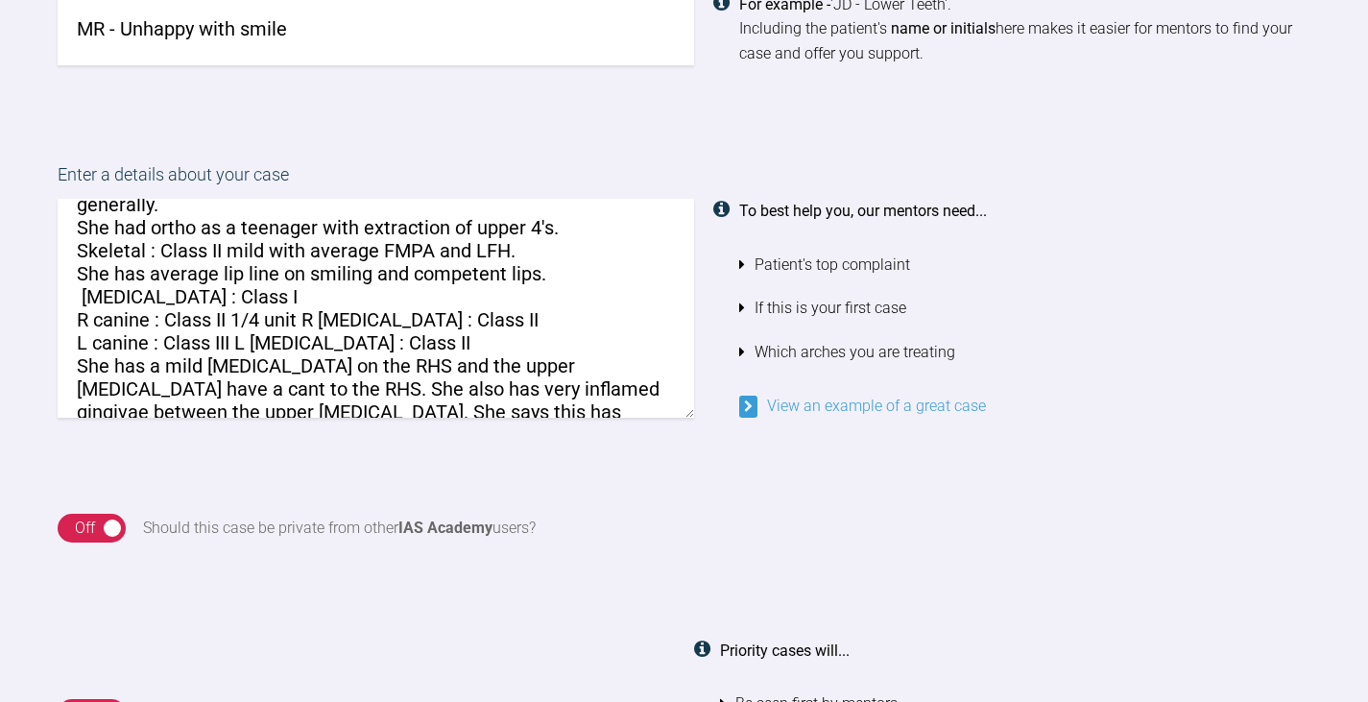
scroll to position [128, 0]
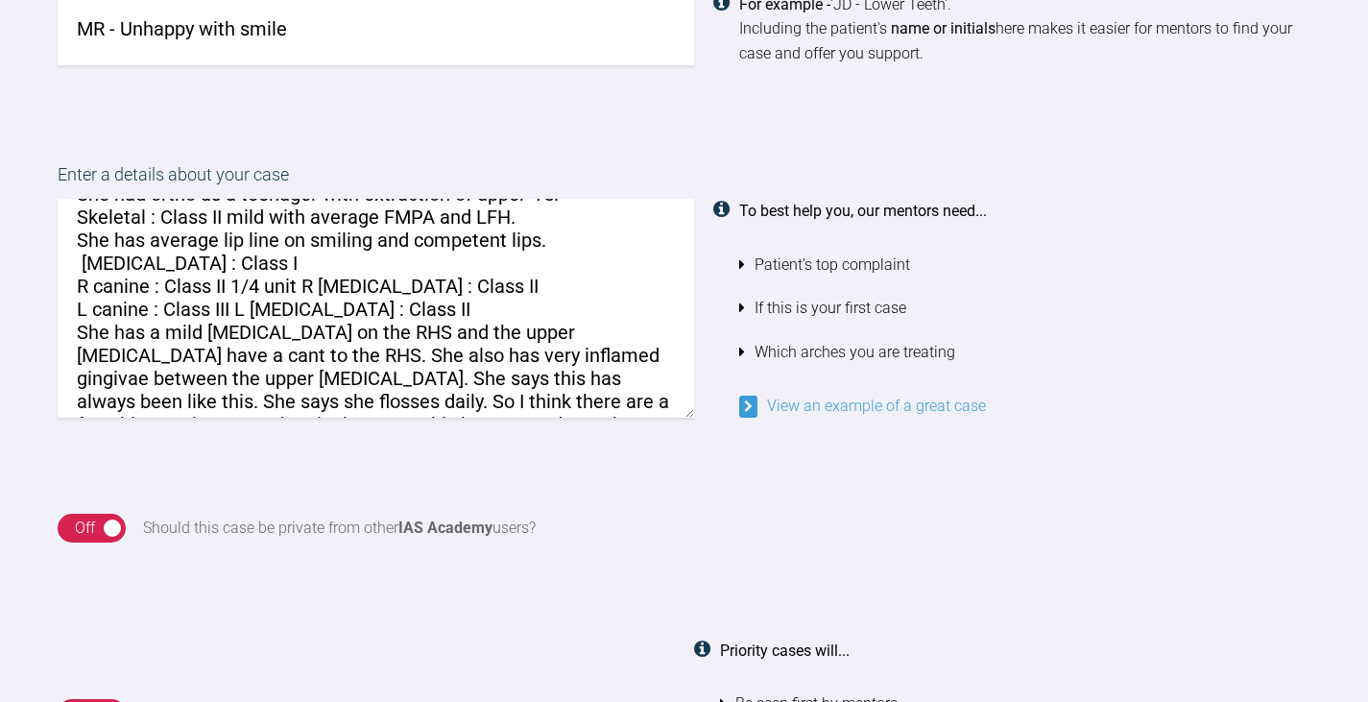
click at [220, 329] on textarea "Hi [PERSON_NAME] This [DEMOGRAPHIC_DATA] [DEMOGRAPHIC_DATA] is unhappy with the…" at bounding box center [376, 308] width 636 height 219
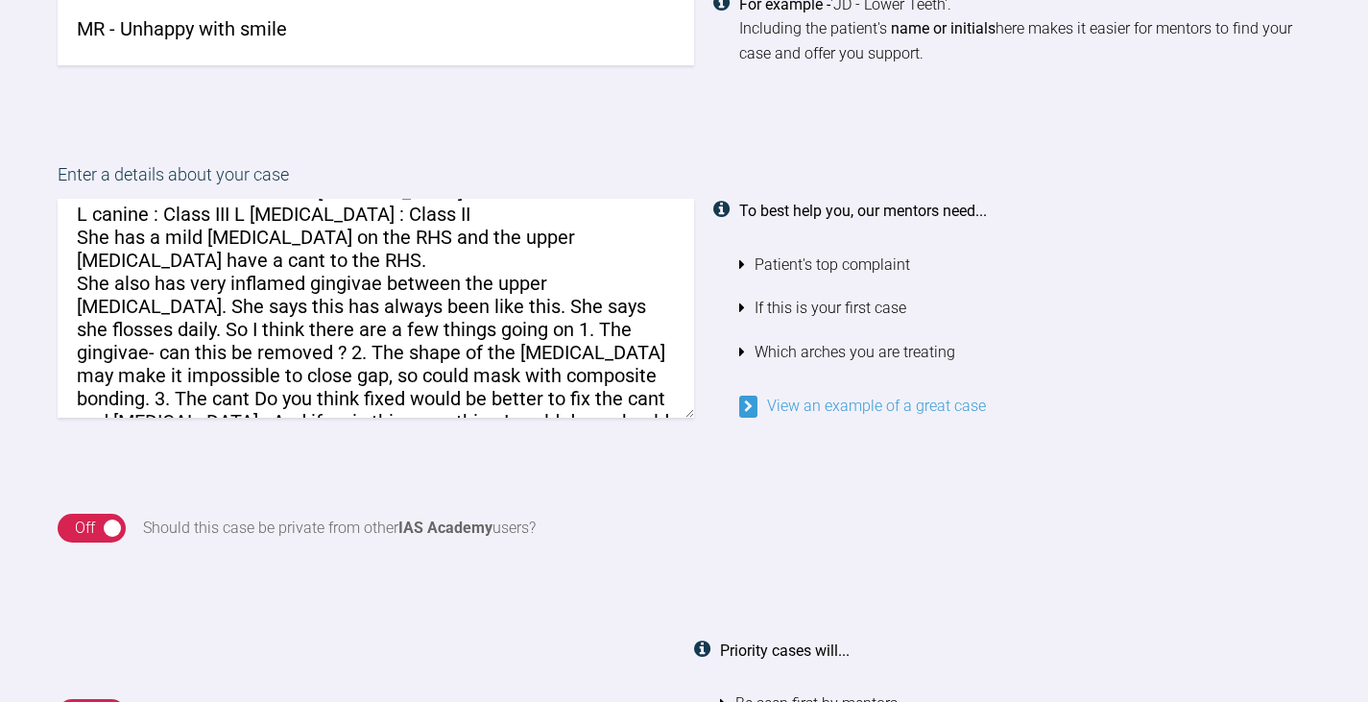
scroll to position [224, 0]
drag, startPoint x: 165, startPoint y: 325, endPoint x: 77, endPoint y: 264, distance: 107.6
click at [77, 264] on textarea "Hi [PERSON_NAME] This [DEMOGRAPHIC_DATA] [DEMOGRAPHIC_DATA] is unhappy with the…" at bounding box center [376, 308] width 636 height 219
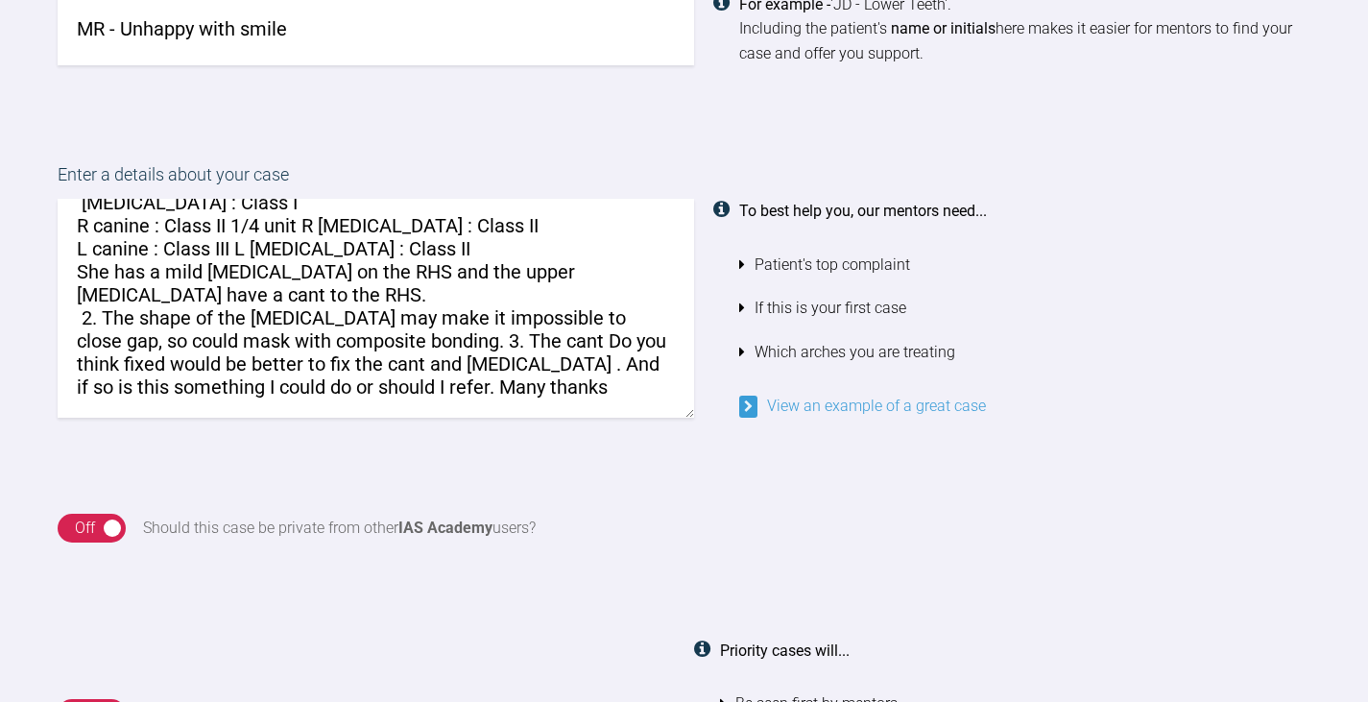
scroll to position [165, 0]
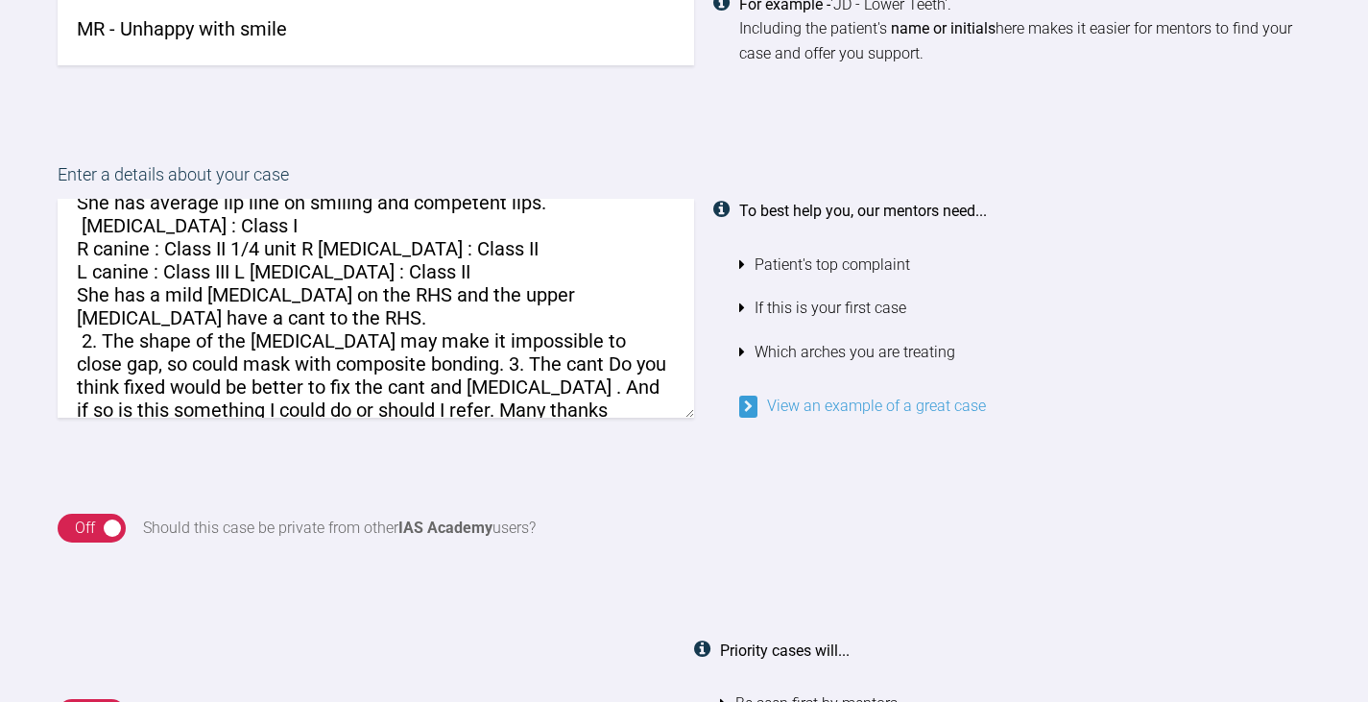
click at [103, 314] on textarea "Hi [PERSON_NAME] This [DEMOGRAPHIC_DATA] [DEMOGRAPHIC_DATA] is unhappy with the…" at bounding box center [376, 308] width 636 height 219
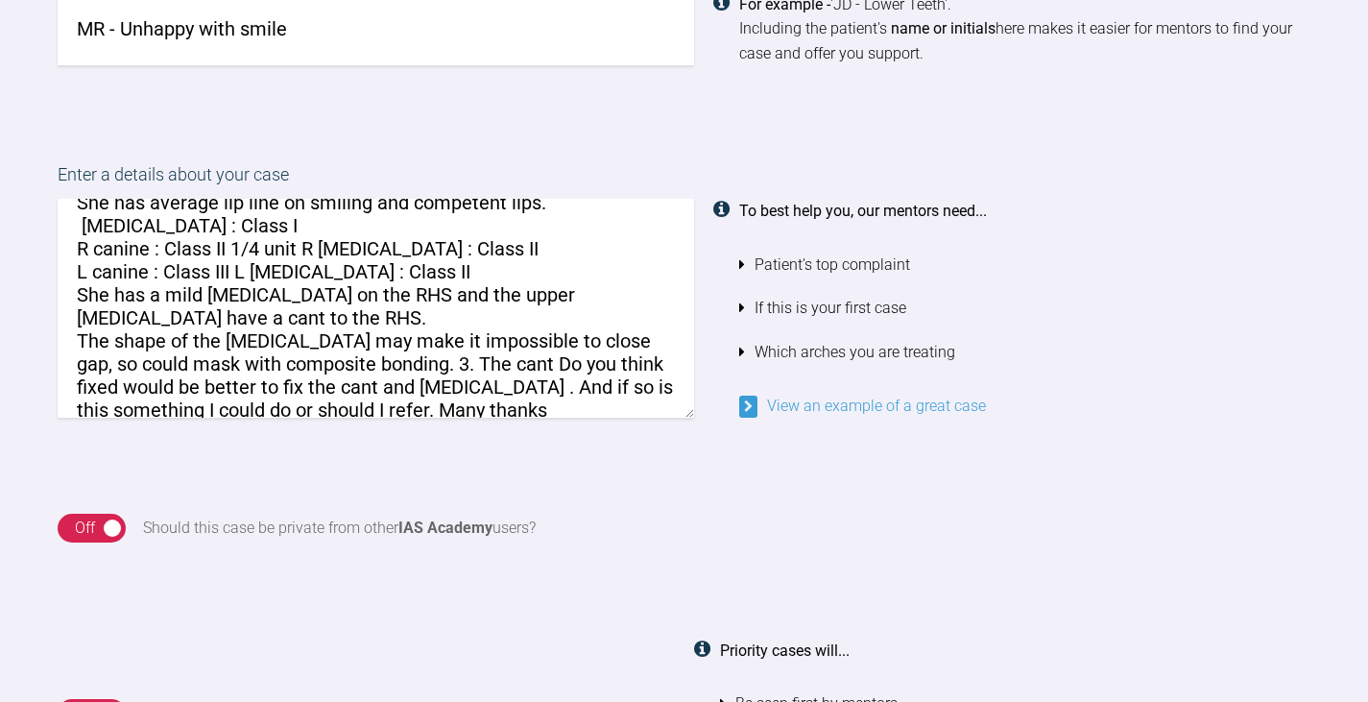
drag, startPoint x: 416, startPoint y: 338, endPoint x: 67, endPoint y: 326, distance: 348.6
click at [67, 326] on textarea "Hi [PERSON_NAME] This [DEMOGRAPHIC_DATA] [DEMOGRAPHIC_DATA] is unhappy with the…" at bounding box center [376, 308] width 636 height 219
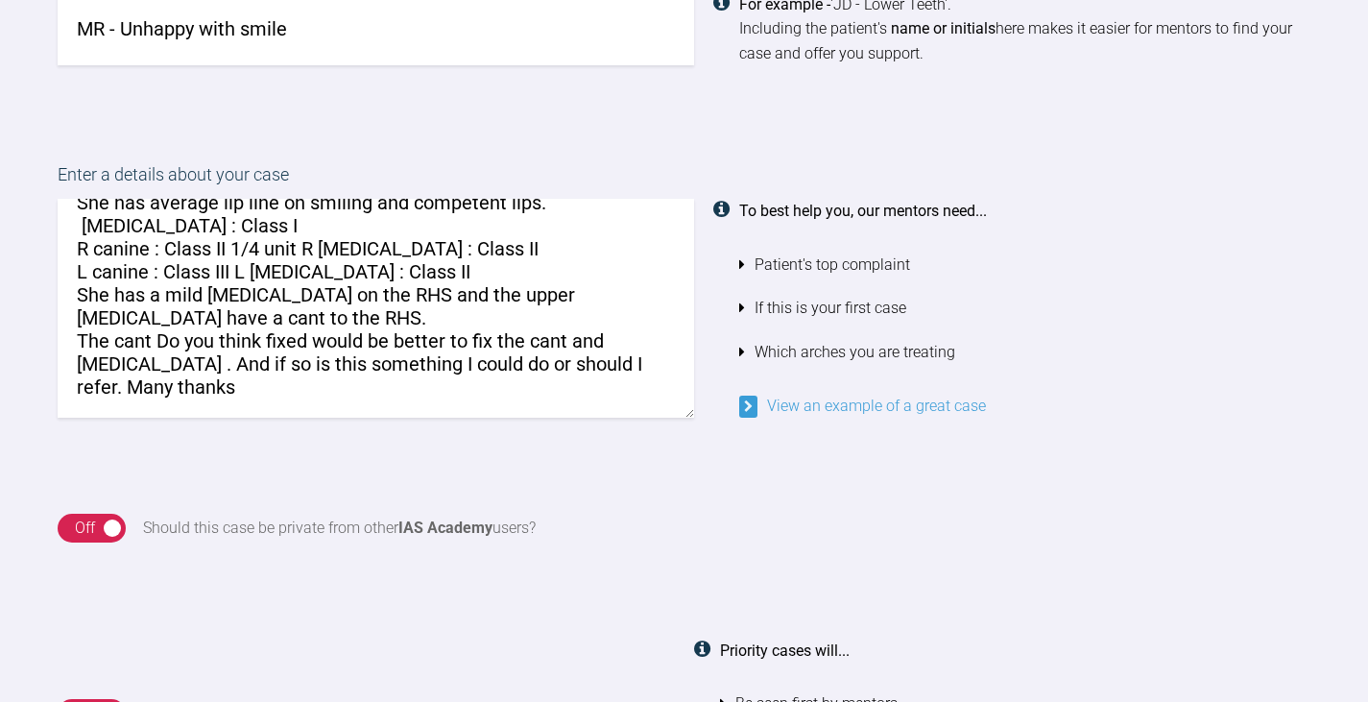
scroll to position [142, 0]
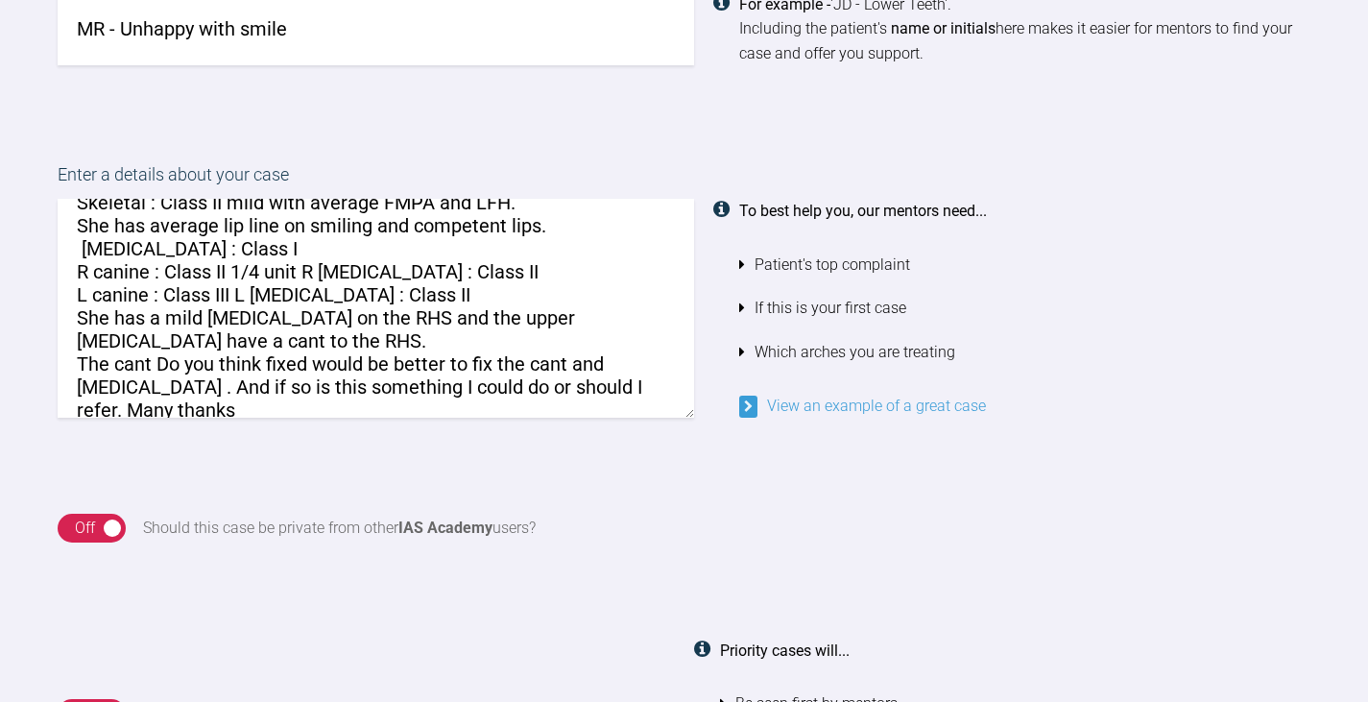
drag, startPoint x: 168, startPoint y: 366, endPoint x: 77, endPoint y: 343, distance: 94.0
click at [77, 343] on textarea "Hi [PERSON_NAME] This [DEMOGRAPHIC_DATA] [DEMOGRAPHIC_DATA] is unhappy with the…" at bounding box center [376, 308] width 636 height 219
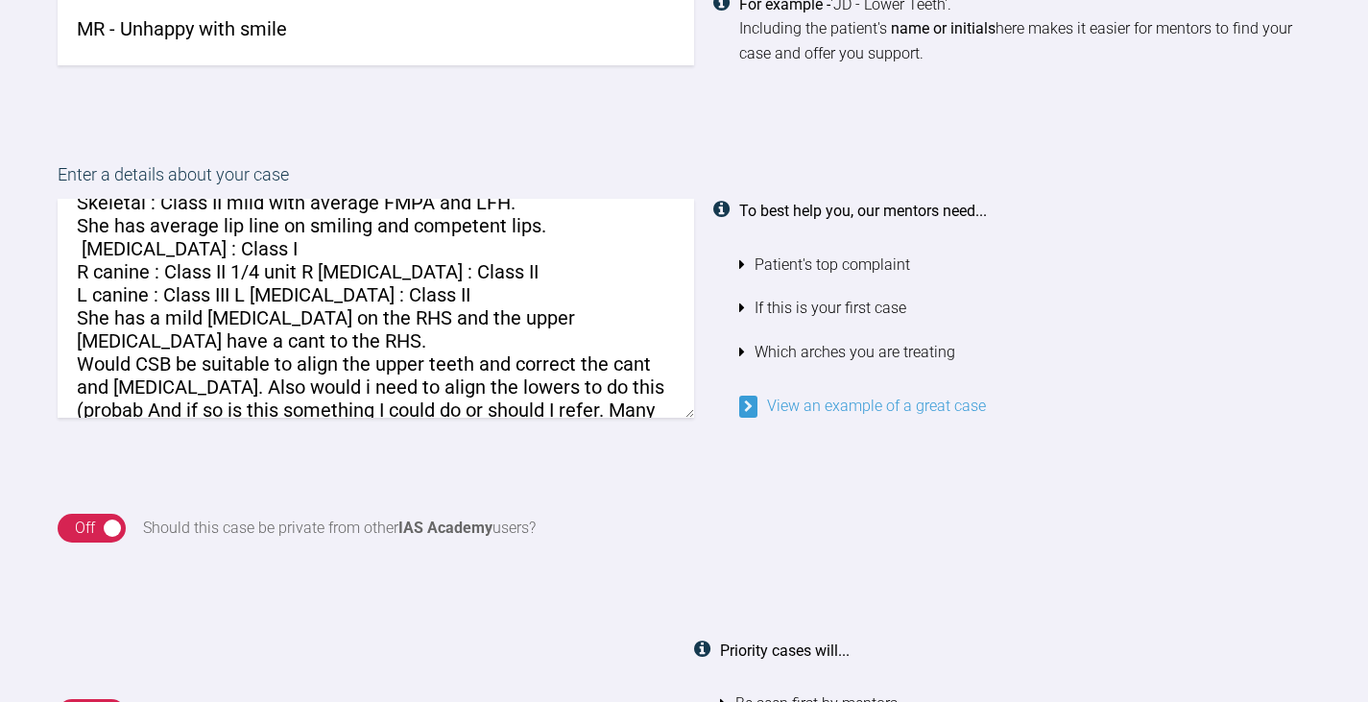
scroll to position [165, 0]
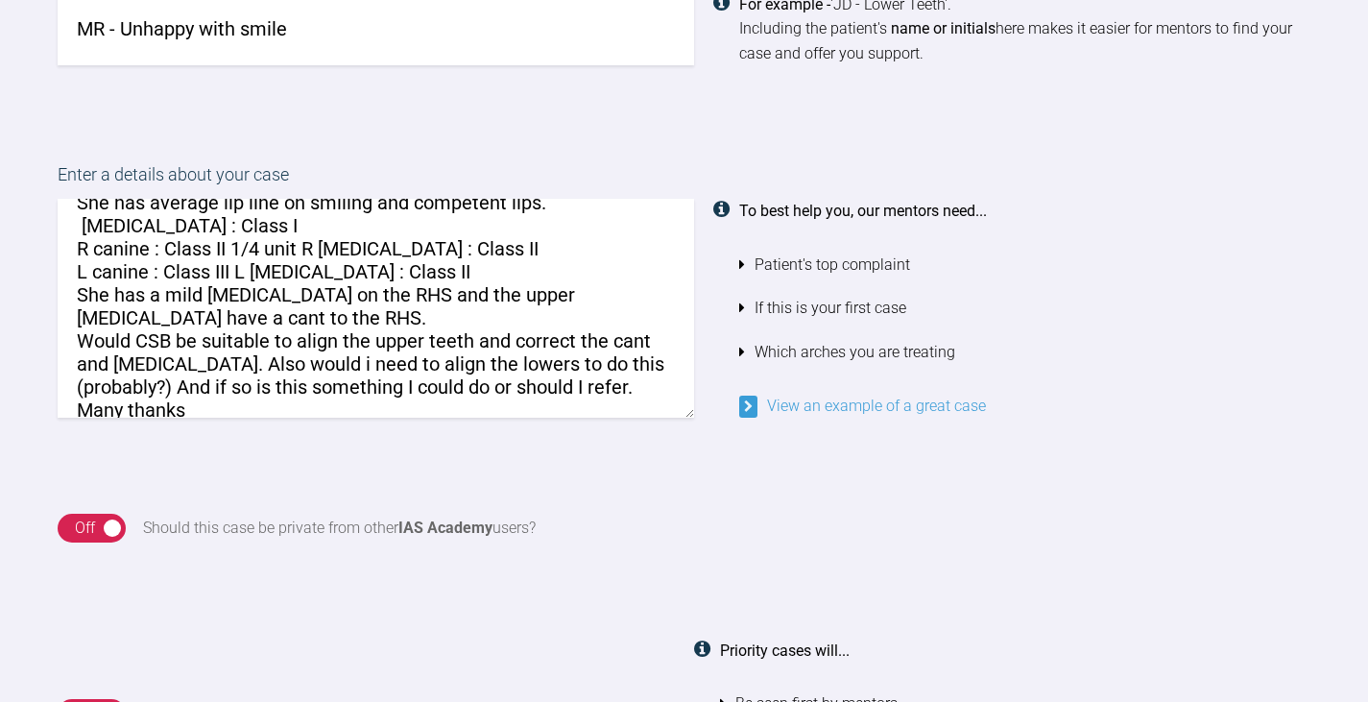
drag, startPoint x: 491, startPoint y: 364, endPoint x: 181, endPoint y: 364, distance: 310.0
click at [181, 364] on textarea "Hi [PERSON_NAME] This [DEMOGRAPHIC_DATA] [DEMOGRAPHIC_DATA] is unhappy with the…" at bounding box center [376, 308] width 636 height 219
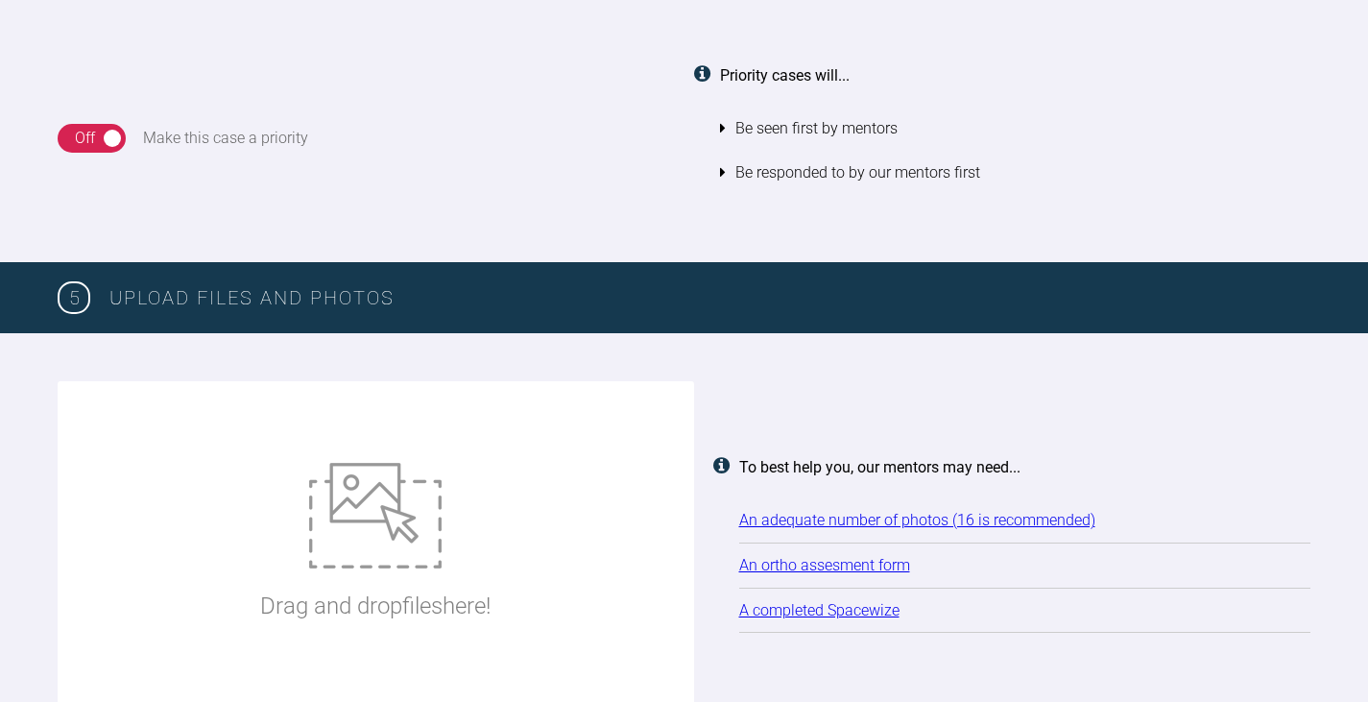
scroll to position [2197, 0]
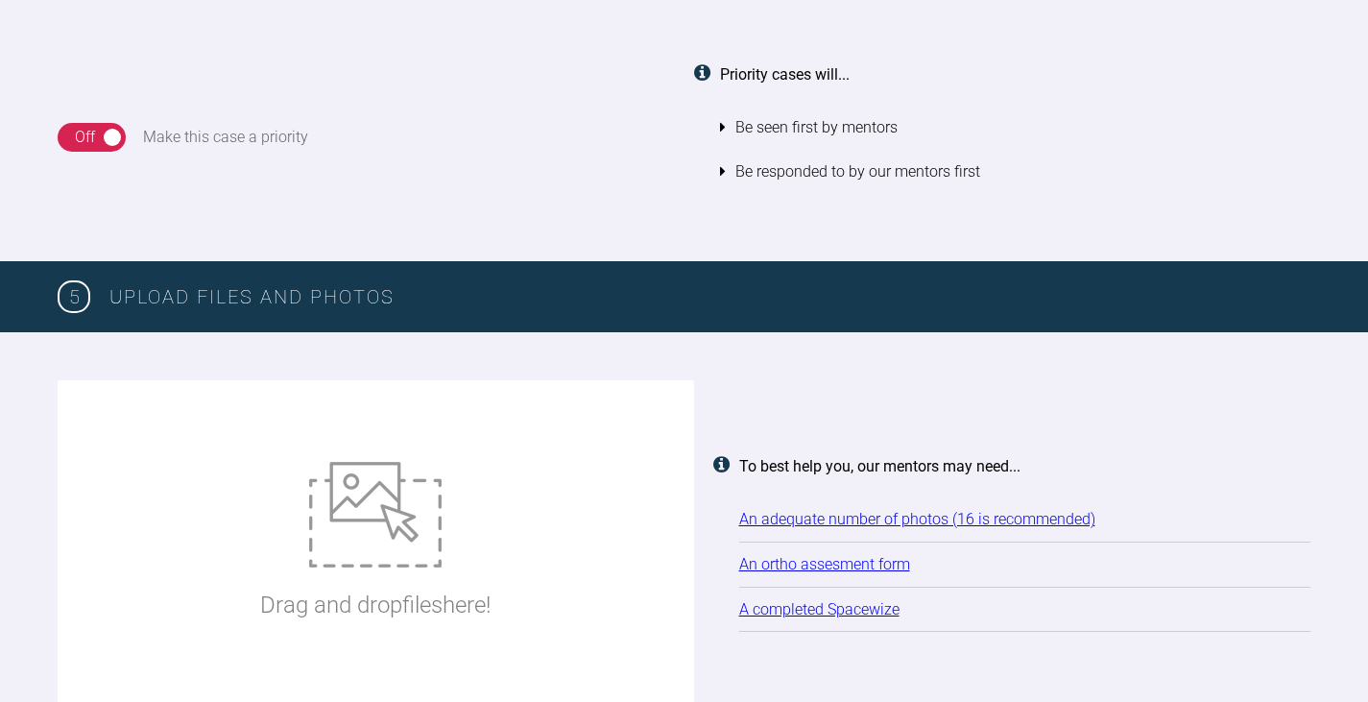
type textarea "Hi [PERSON_NAME] This [DEMOGRAPHIC_DATA] [DEMOGRAPHIC_DATA] is unhappy with the…"
click at [359, 517] on img at bounding box center [375, 515] width 132 height 106
type input "C:\fakepath\cbfae7ac-76db-45d5-b10f-619706d97a69.JPG"
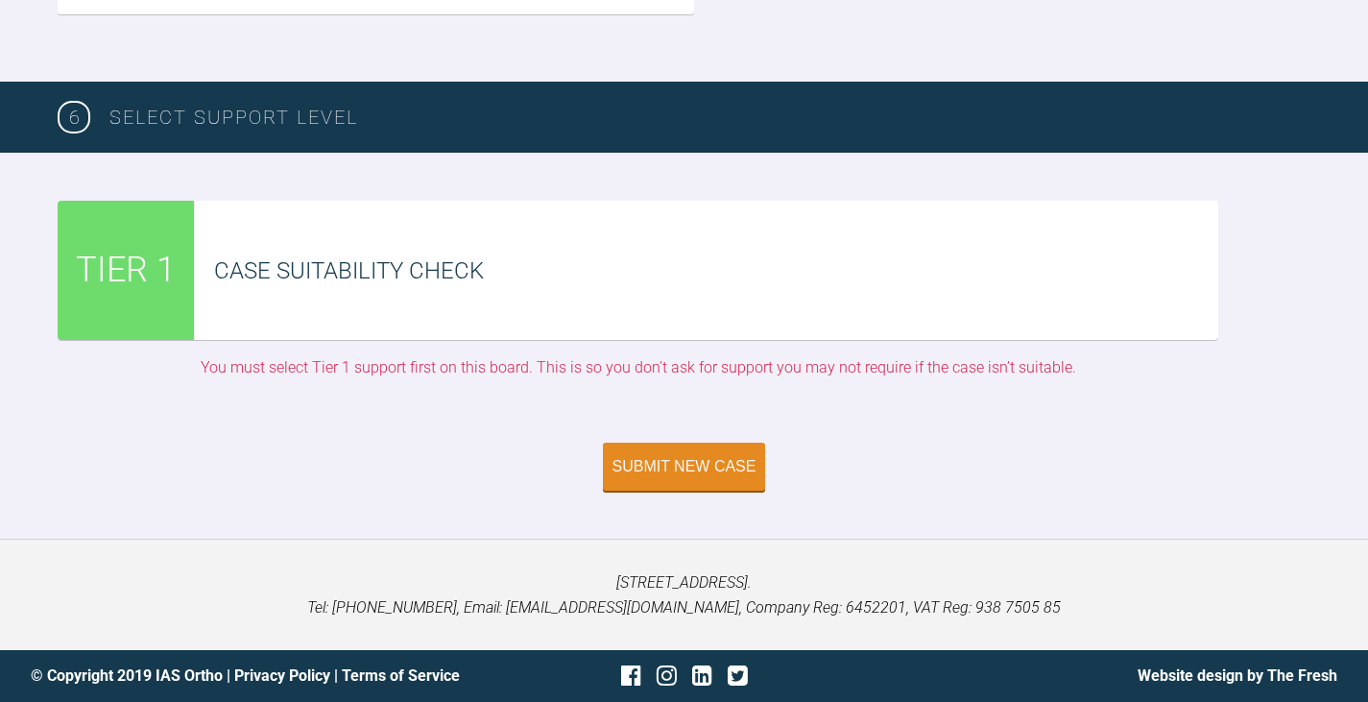
scroll to position [5461, 0]
click at [685, 477] on div "Submit New Case" at bounding box center [684, 468] width 144 height 17
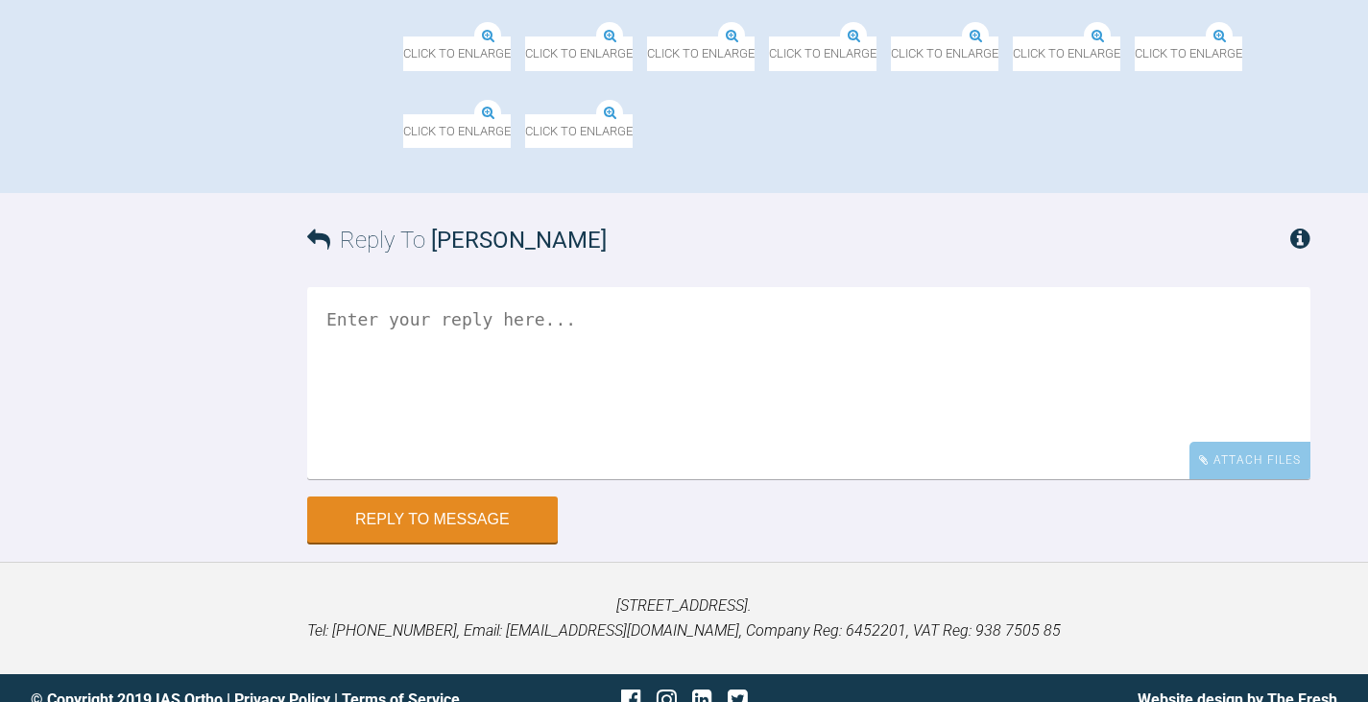
scroll to position [1547, 0]
